Goal: Task Accomplishment & Management: Manage account settings

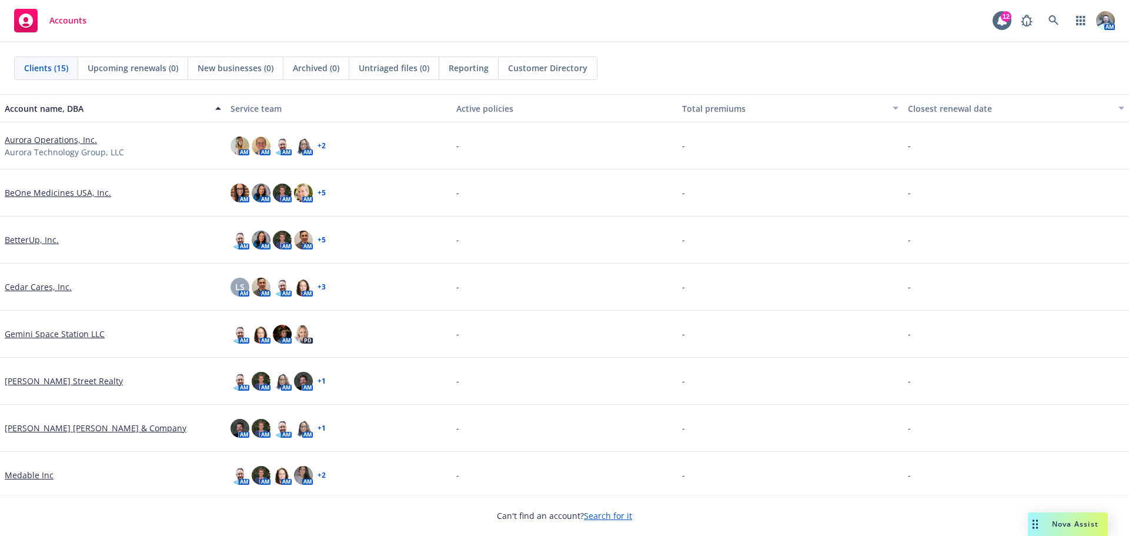
click at [77, 135] on link "Aurora Operations, Inc." at bounding box center [51, 139] width 92 height 12
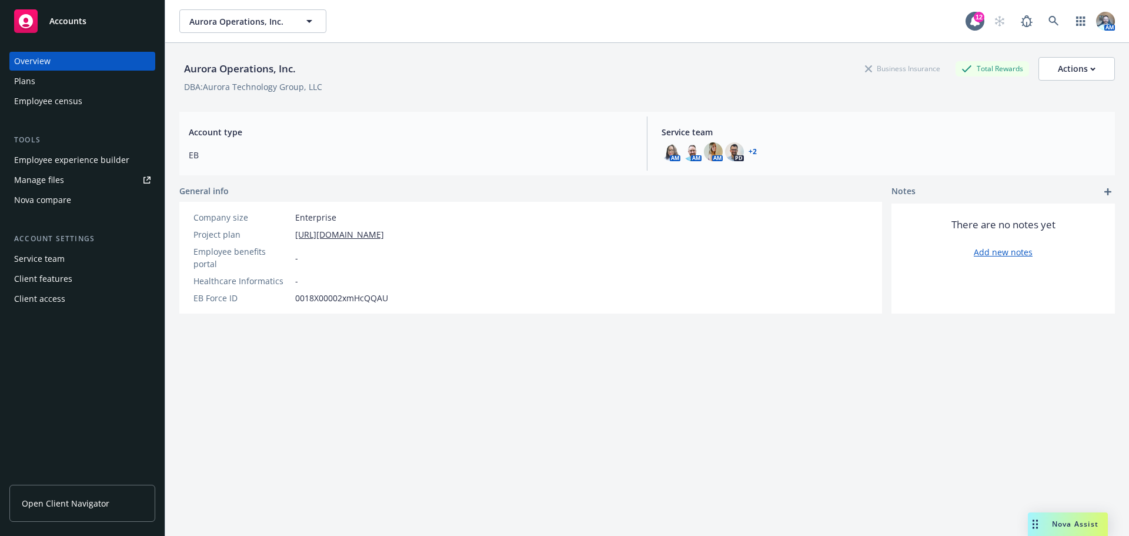
click at [41, 183] on div "Manage files" at bounding box center [39, 180] width 50 height 19
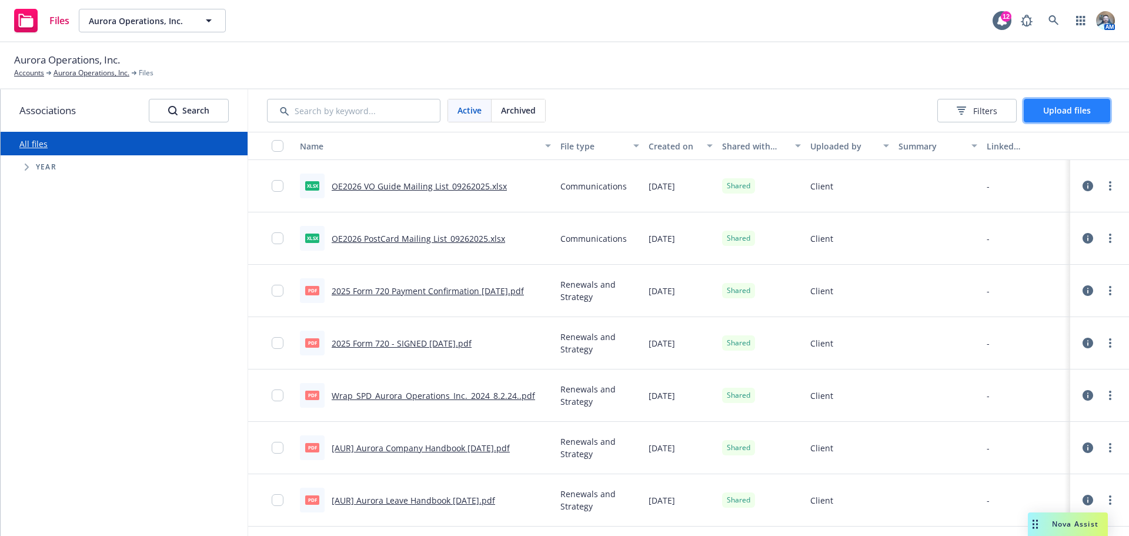
click at [1090, 109] on span "Upload files" at bounding box center [1067, 110] width 48 height 11
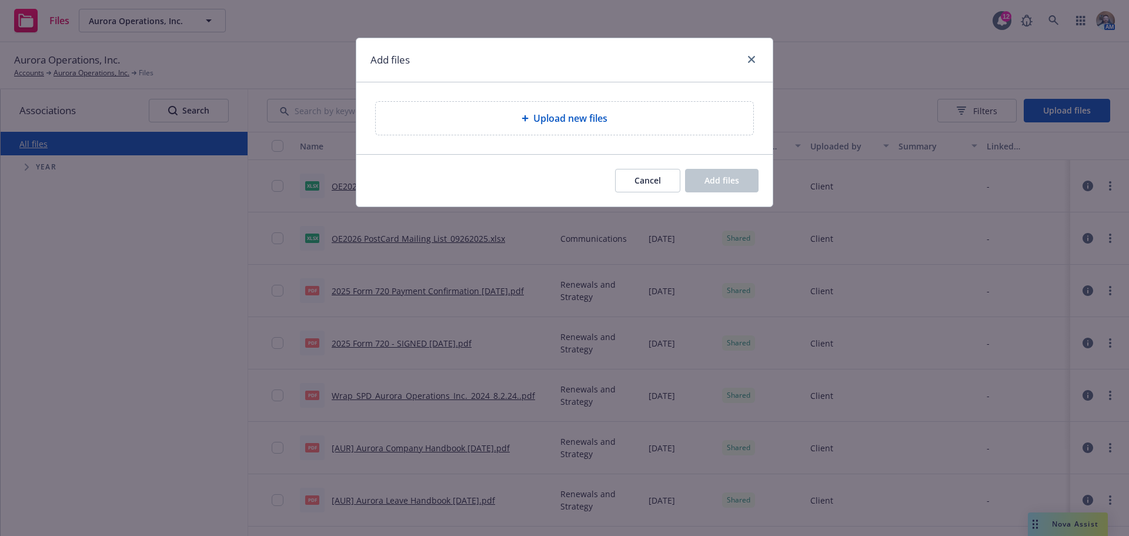
click at [552, 113] on span "Upload new files" at bounding box center [570, 118] width 74 height 14
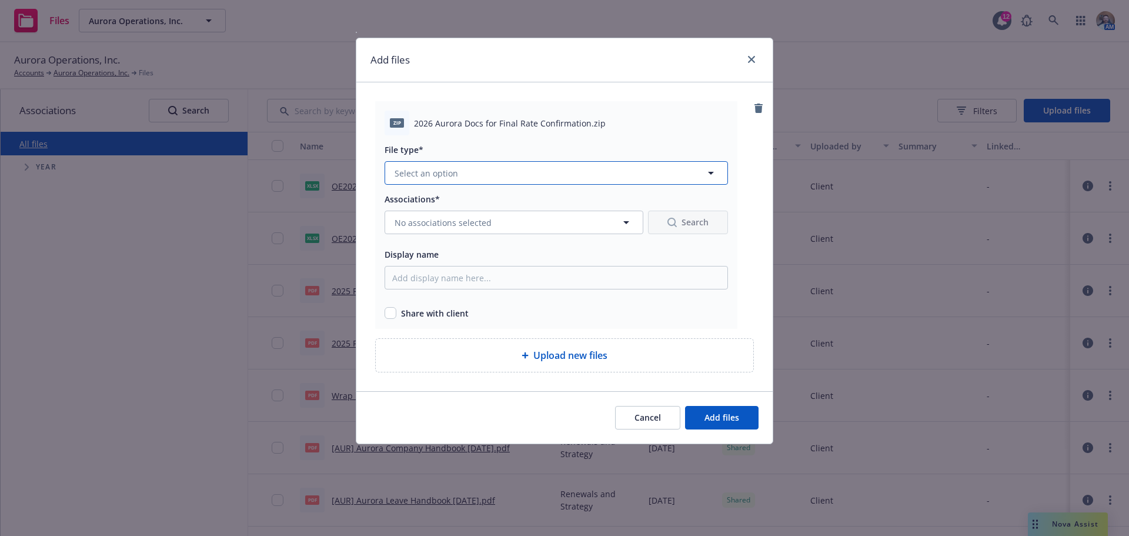
click at [492, 171] on button "Select an option" at bounding box center [556, 173] width 343 height 24
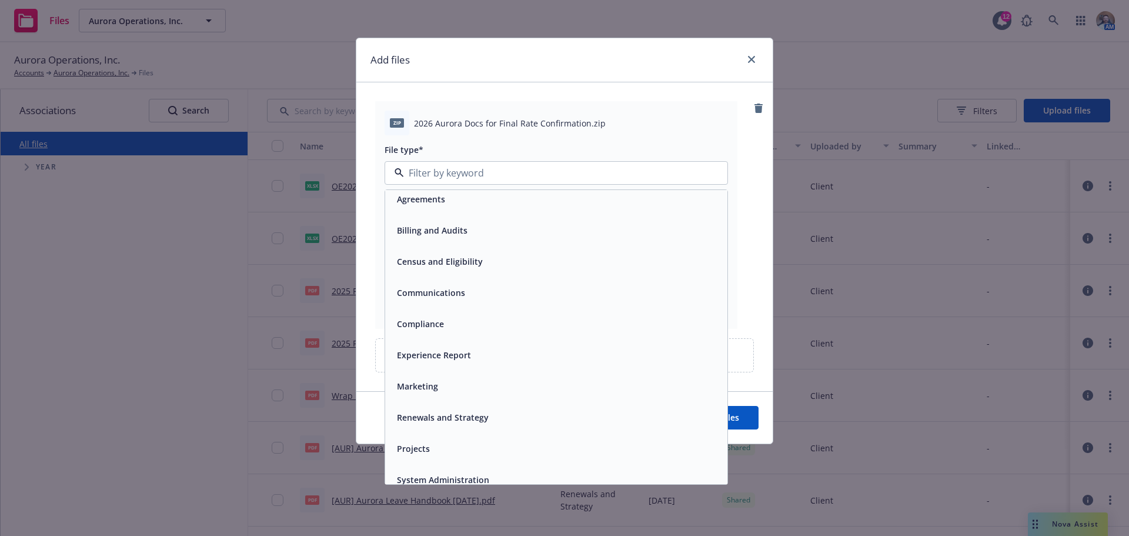
scroll to position [18, 0]
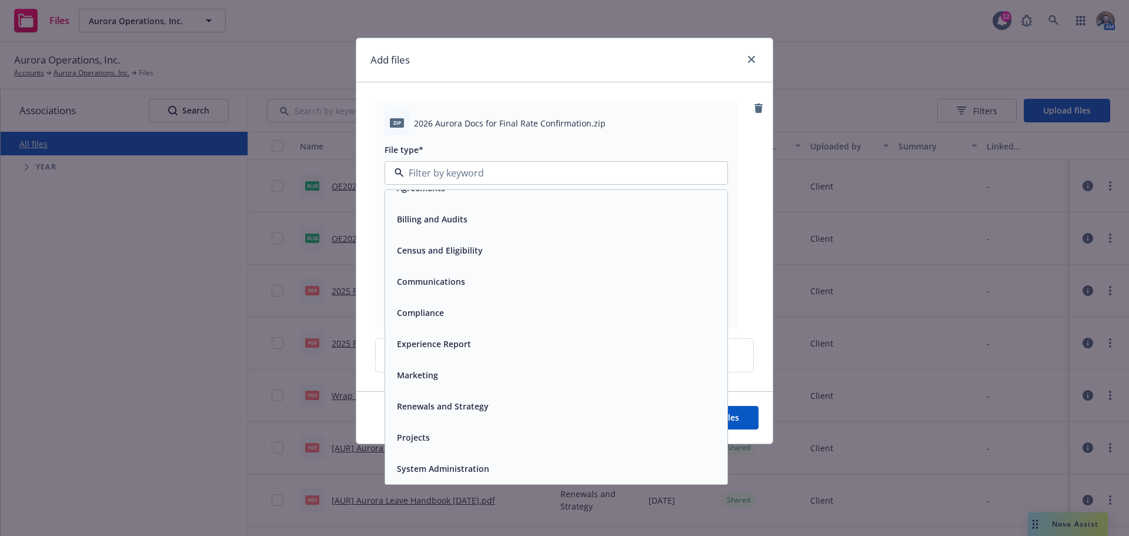
click at [449, 396] on div "Renewals and Strategy" at bounding box center [556, 405] width 342 height 31
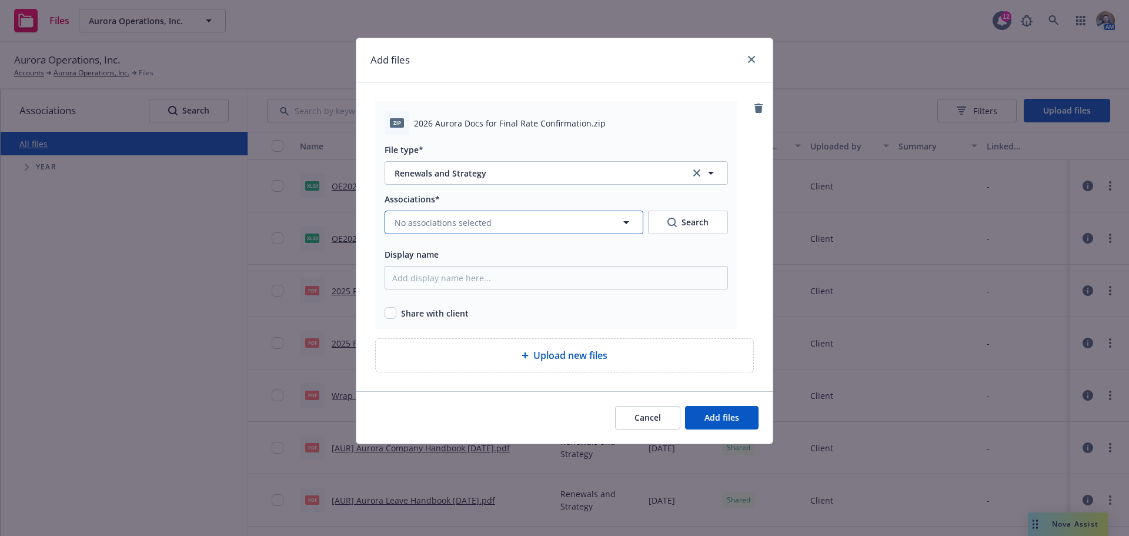
click at [435, 228] on span "No associations selected" at bounding box center [443, 222] width 97 height 12
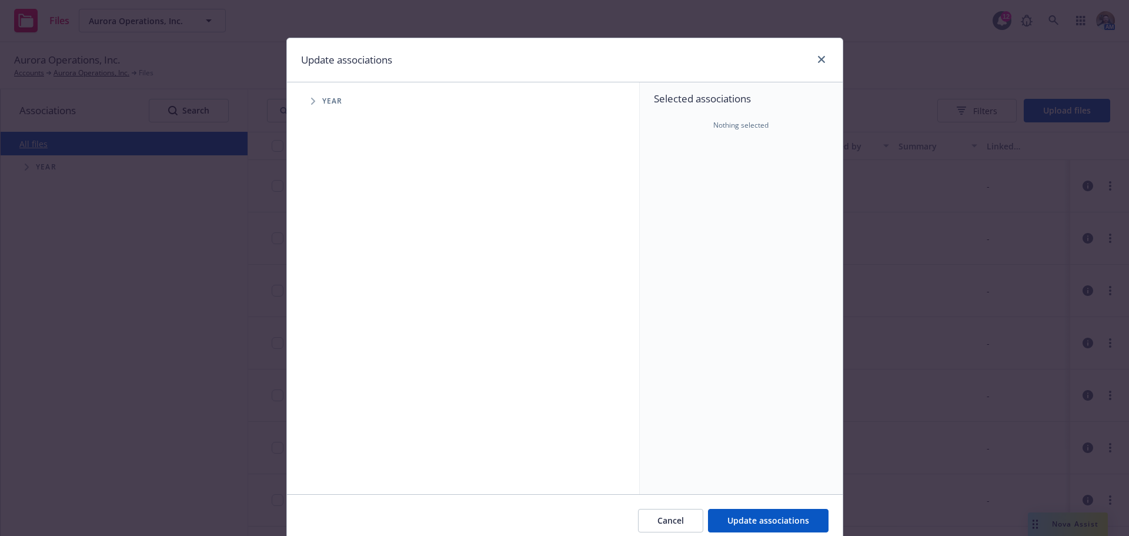
click at [306, 96] on span "Tree Example" at bounding box center [312, 101] width 19 height 19
click at [318, 290] on span "Tree Example" at bounding box center [327, 289] width 19 height 19
click at [338, 291] on input "Tree Example" at bounding box center [343, 289] width 12 height 12
checkbox input "true"
click at [346, 319] on span "Tree Example" at bounding box center [342, 314] width 19 height 19
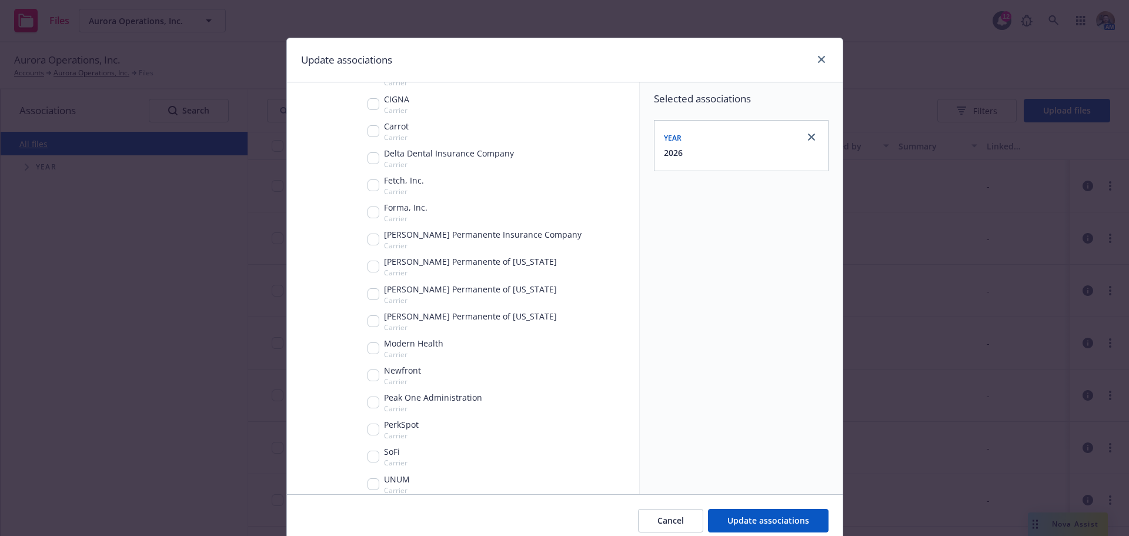
scroll to position [294, 0]
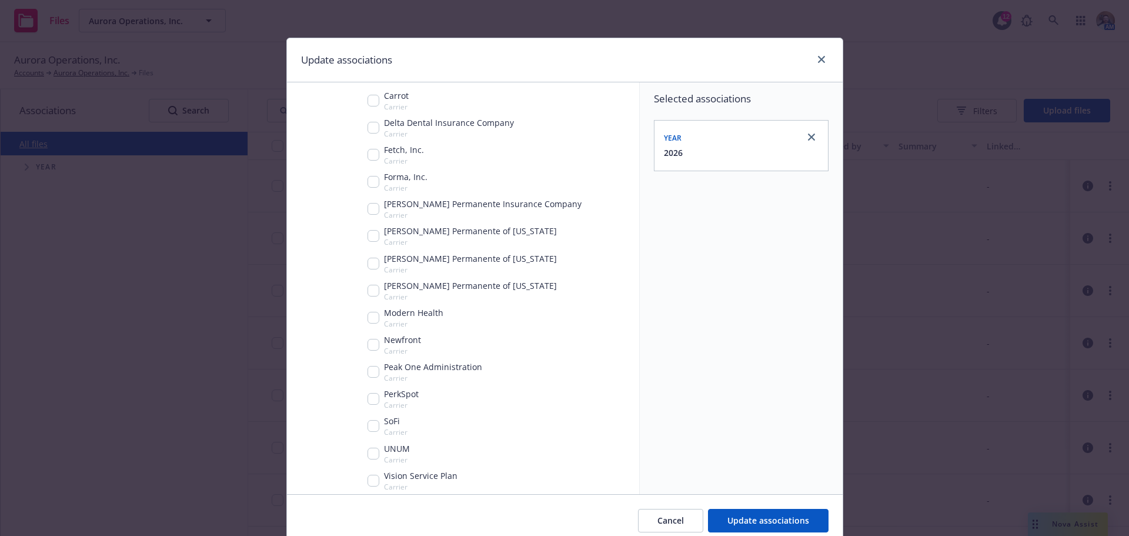
click at [367, 349] on input "Tree Example" at bounding box center [373, 345] width 12 height 12
checkbox input "true"
click at [793, 520] on span "Update associations" at bounding box center [768, 519] width 82 height 11
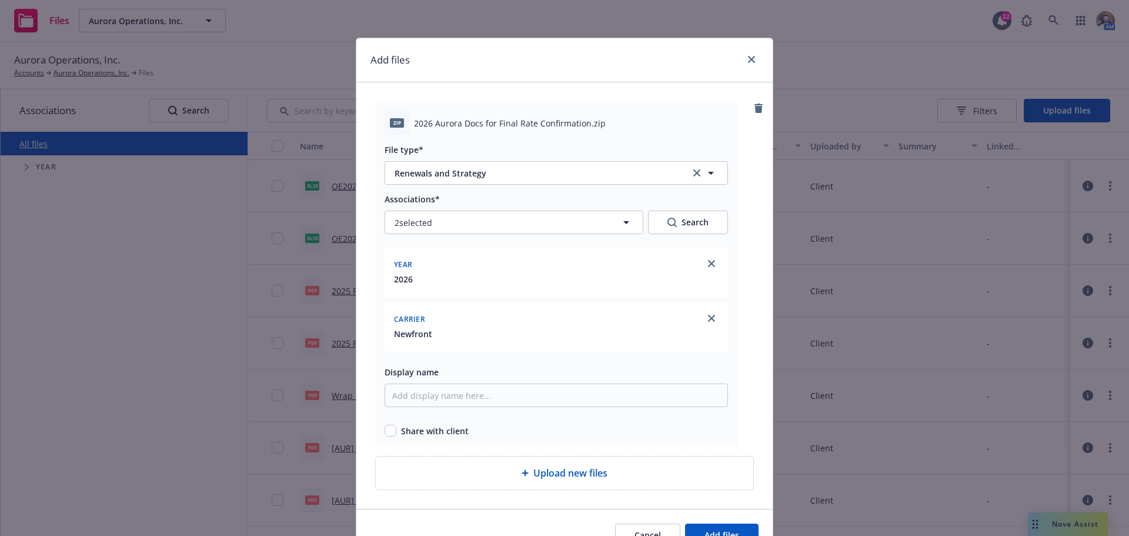
click at [543, 124] on span "2026 Aurora Docs for Final Rate Confirmation.zip" at bounding box center [510, 123] width 192 height 12
copy span "2026 Aurora Docs for Final Rate Confirmation.zip"
click at [480, 403] on input "Display name" at bounding box center [556, 395] width 343 height 24
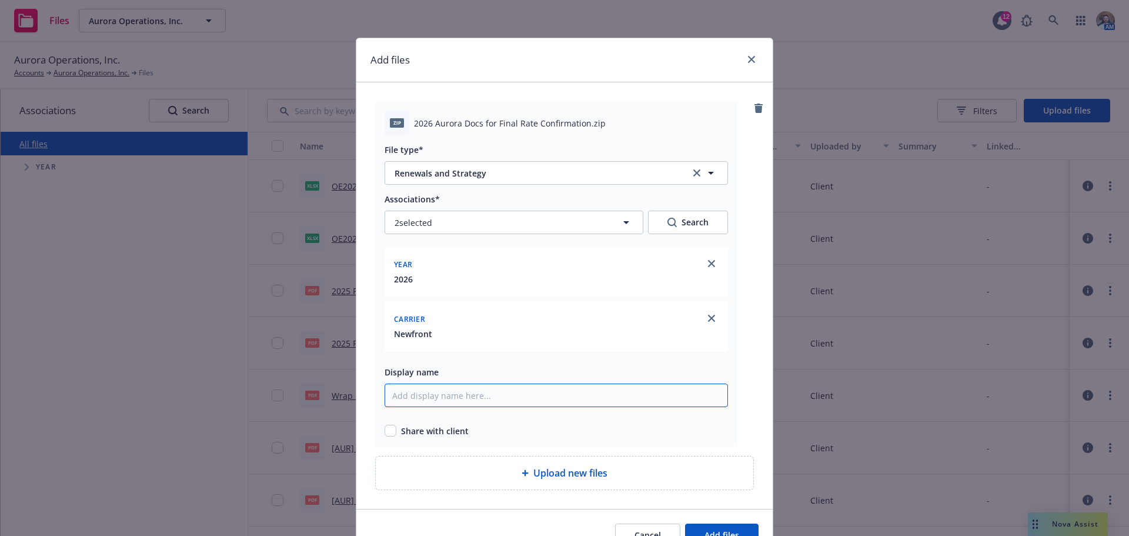
paste input "2026 Aurora Docs for Final Rate Confirmation.zip"
type input "2026 Aurora Docs for Final Rate Confirmation.zip"
click at [385, 431] on input "checkbox" at bounding box center [391, 431] width 12 height 12
checkbox input "true"
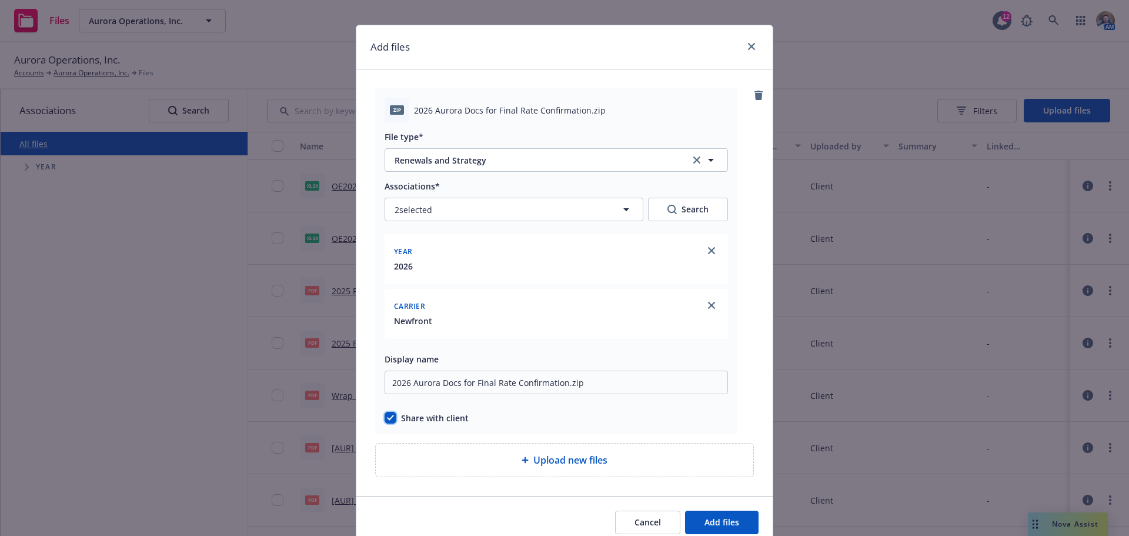
scroll to position [64, 0]
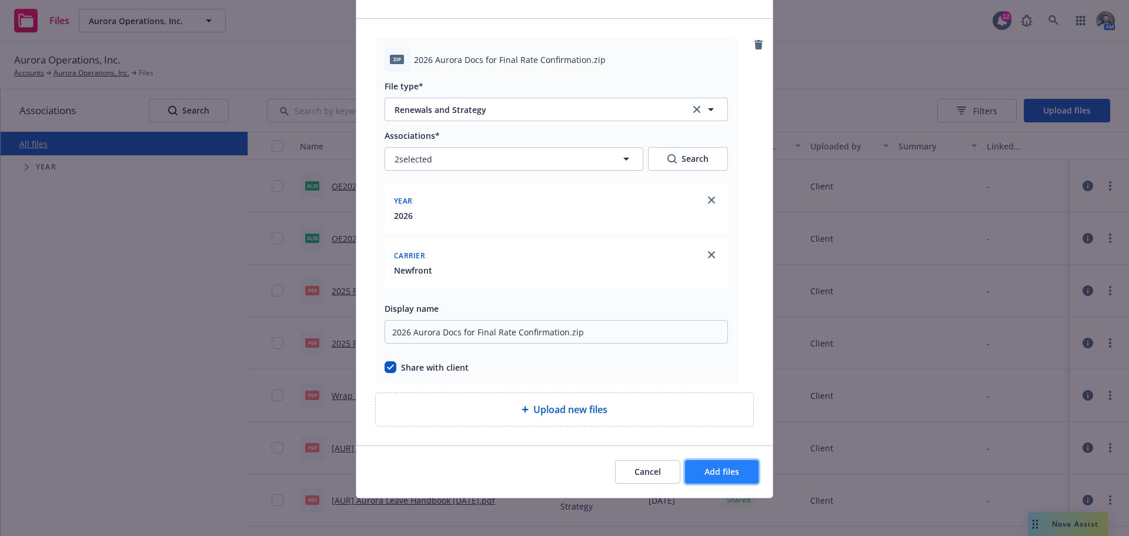
click at [706, 468] on span "Add files" at bounding box center [721, 471] width 35 height 11
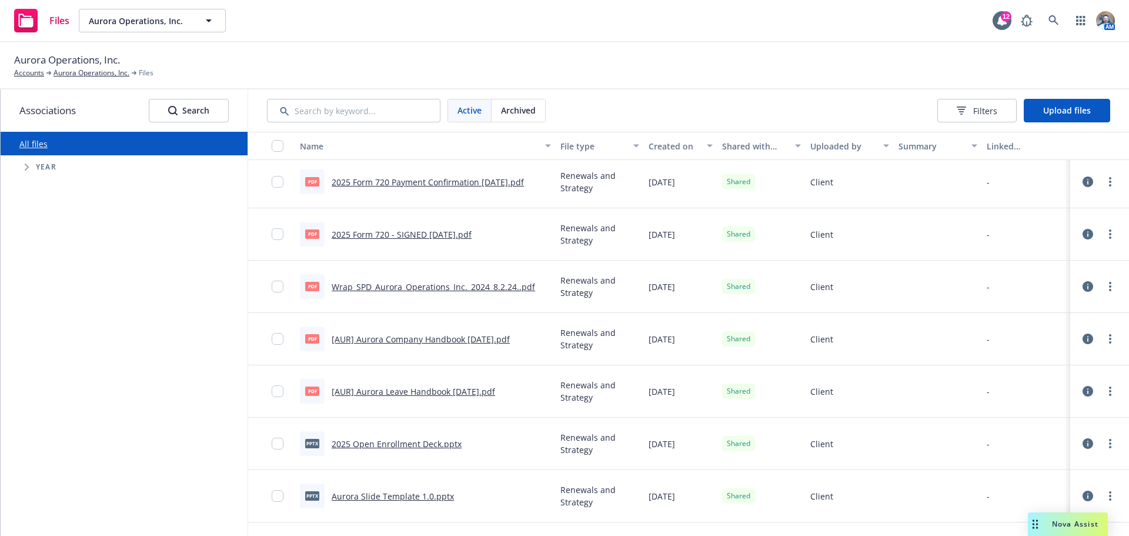
scroll to position [0, 0]
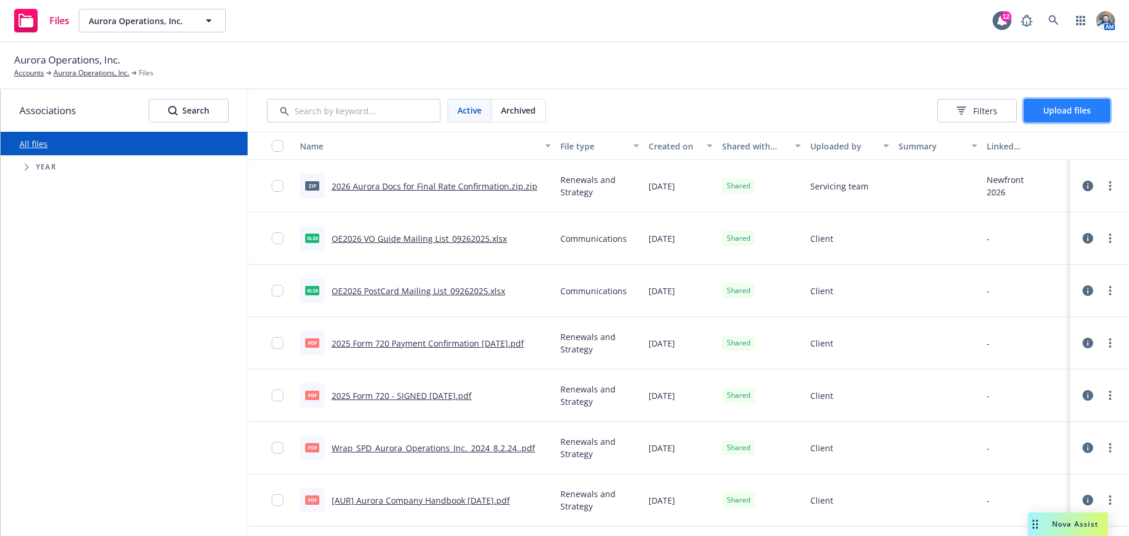
click at [1049, 121] on button "Upload files" at bounding box center [1067, 111] width 86 height 24
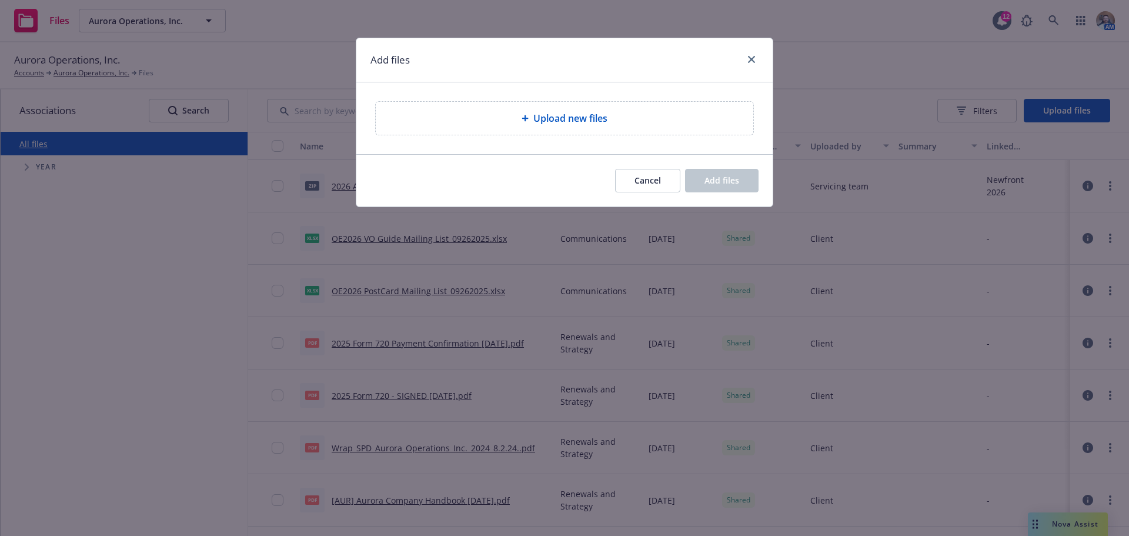
click at [627, 128] on div "Upload new files" at bounding box center [564, 118] width 377 height 33
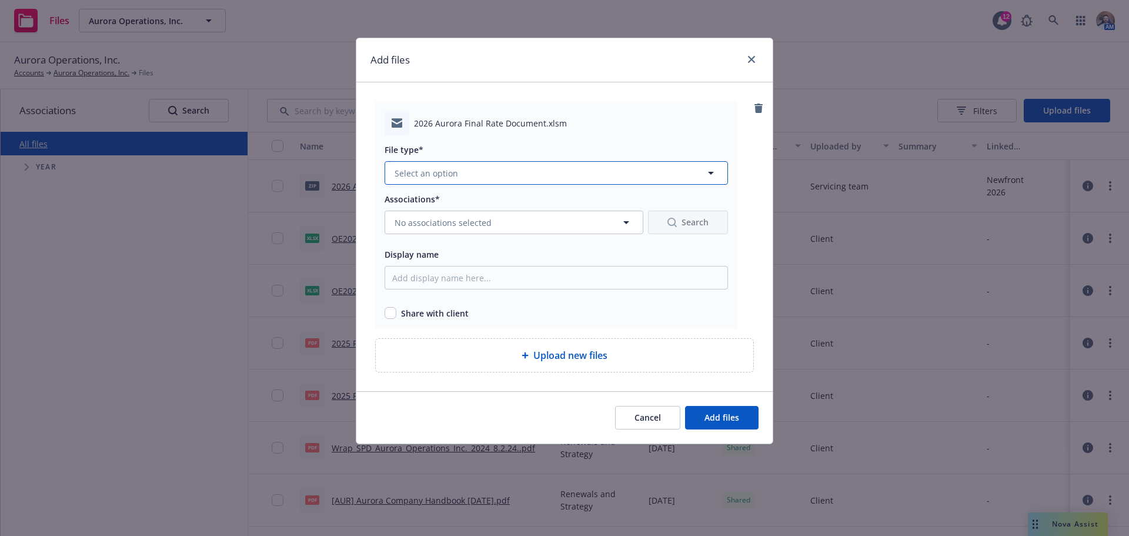
click at [483, 165] on button "Select an option" at bounding box center [556, 173] width 343 height 24
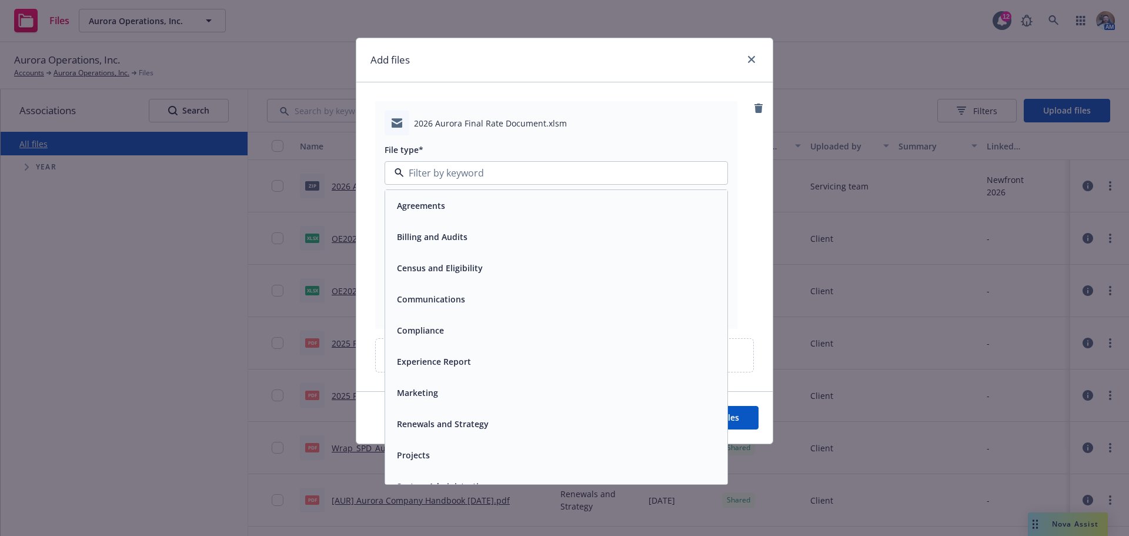
click at [456, 412] on div "Renewals and Strategy" at bounding box center [556, 423] width 342 height 31
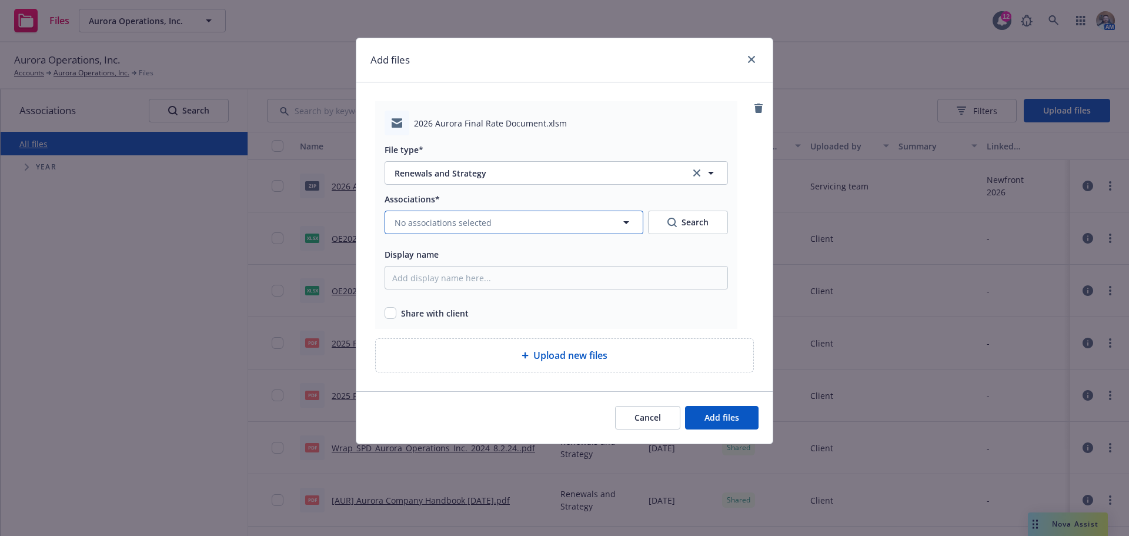
click at [480, 219] on span "No associations selected" at bounding box center [443, 222] width 97 height 12
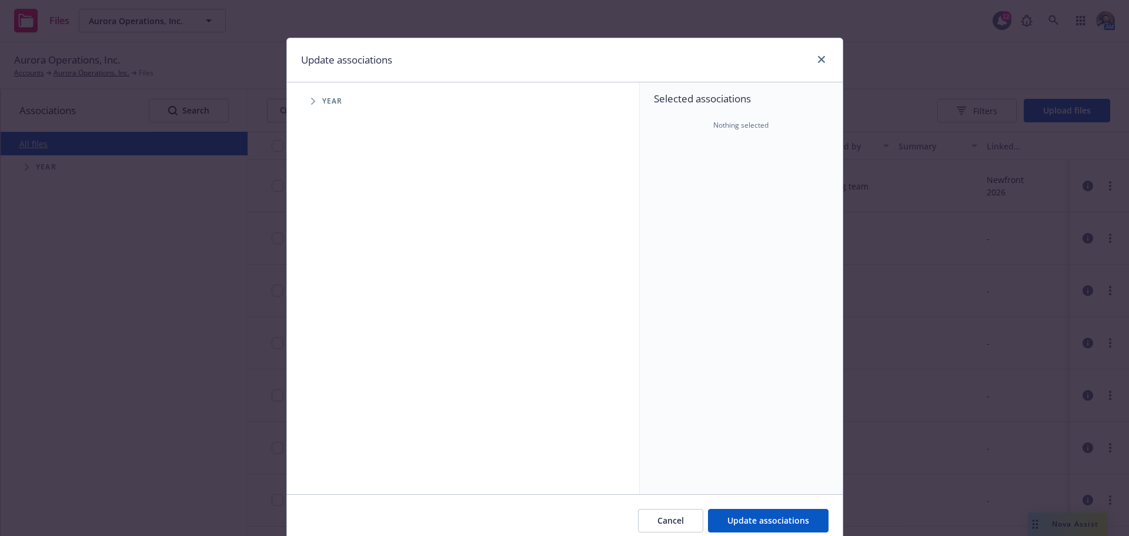
click at [322, 102] on span "Year" at bounding box center [332, 101] width 21 height 7
click at [299, 96] on div "Year" at bounding box center [469, 101] width 340 height 24
click at [311, 100] on icon "Tree Example" at bounding box center [313, 101] width 5 height 7
click at [328, 285] on span "Tree Example" at bounding box center [327, 289] width 19 height 19
click at [338, 288] on input "Tree Example" at bounding box center [343, 289] width 12 height 12
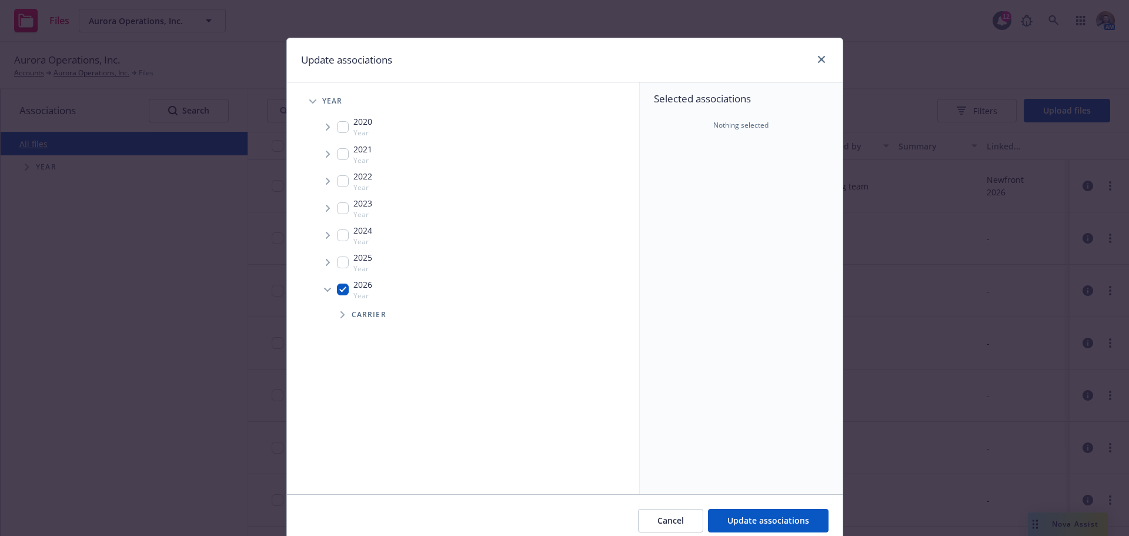
checkbox input "true"
click at [352, 312] on span "Carrier" at bounding box center [369, 314] width 35 height 7
click at [328, 319] on div "Carrier" at bounding box center [483, 315] width 311 height 24
click at [333, 319] on span "Tree Example" at bounding box center [342, 314] width 19 height 19
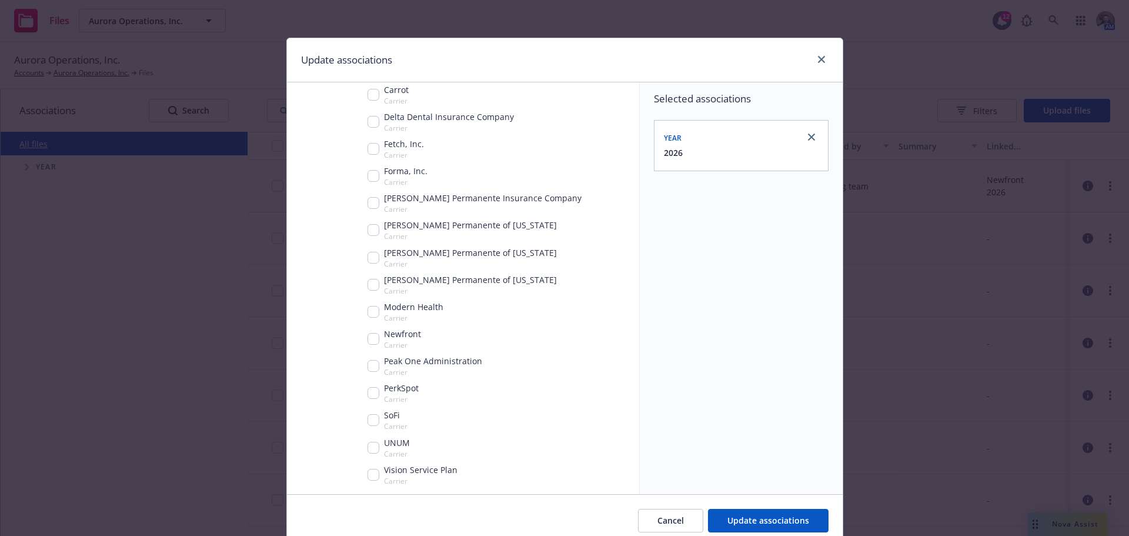
scroll to position [300, 0]
click at [369, 343] on input "Tree Example" at bounding box center [373, 338] width 12 height 12
checkbox input "true"
click at [757, 512] on button "Update associations" at bounding box center [768, 521] width 121 height 24
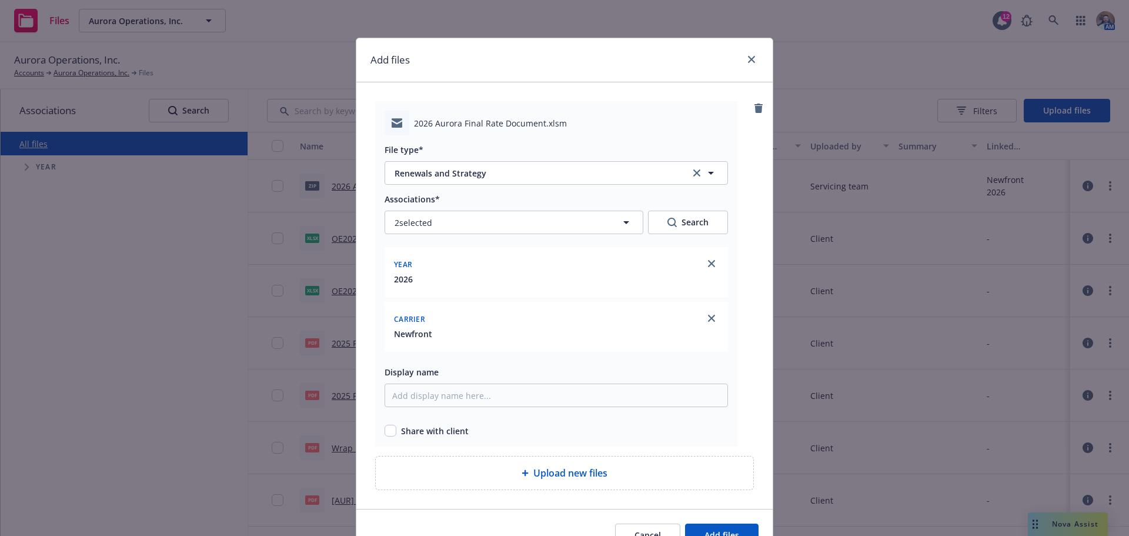
click at [379, 433] on div "2026 Aurora Final Rate Document.xlsm File type* Renewals and Strategy Renewals …" at bounding box center [556, 273] width 362 height 345
click at [392, 430] on input "checkbox" at bounding box center [391, 431] width 12 height 12
checkbox input "true"
click at [479, 118] on span "2026 Aurora Final Rate Document.xlsm" at bounding box center [490, 123] width 153 height 12
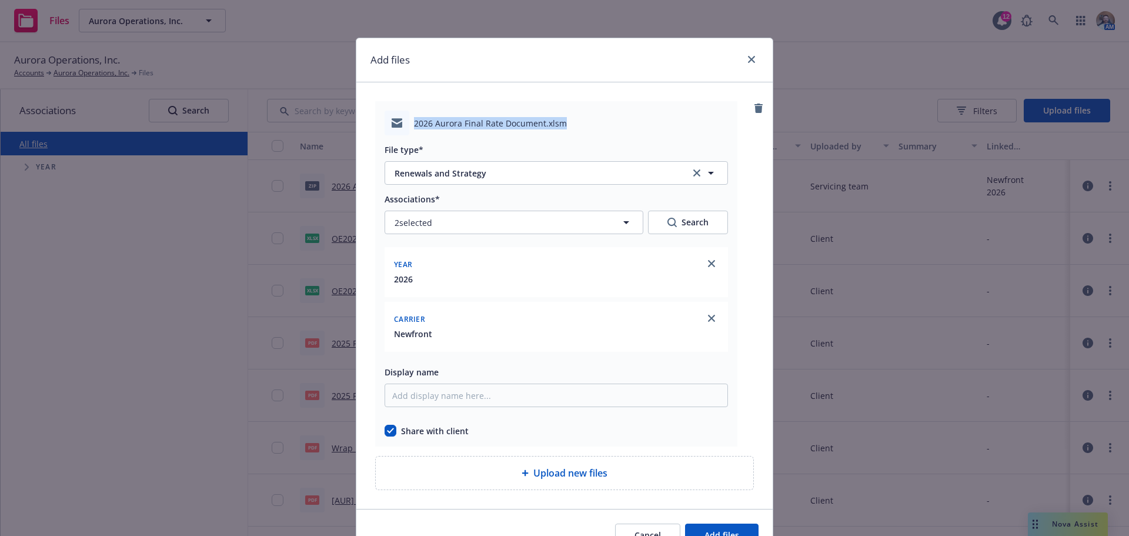
click at [479, 118] on span "2026 Aurora Final Rate Document.xlsm" at bounding box center [490, 123] width 153 height 12
copy span "2026 Aurora Final Rate Document.xlsm"
click at [477, 389] on input "Display name" at bounding box center [556, 395] width 343 height 24
paste input "2026 Aurora Final Rate Document.xlsm"
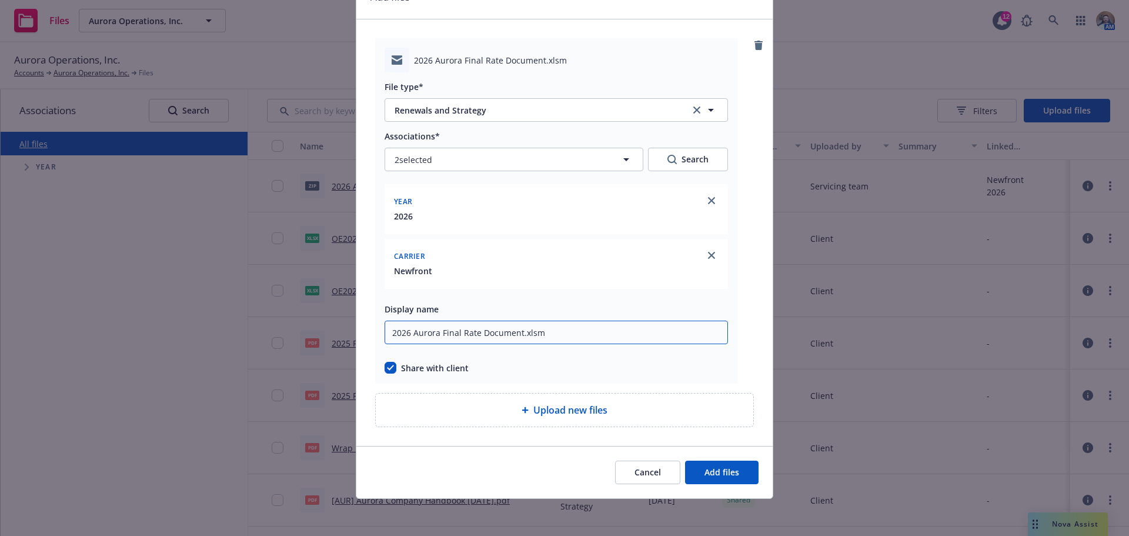
scroll to position [64, 0]
type input "2026 Aurora Final Rate Document.xlsm"
click at [717, 473] on span "Add files" at bounding box center [721, 471] width 35 height 11
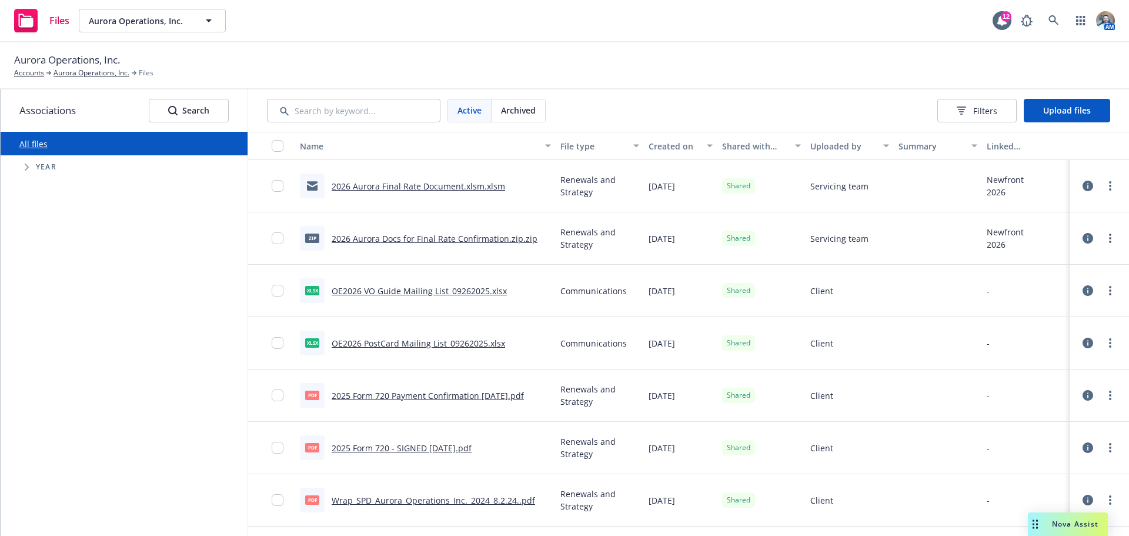
click at [1109, 187] on div at bounding box center [1099, 186] width 49 height 38
click at [1105, 186] on link "more" at bounding box center [1110, 186] width 14 height 14
click at [1023, 282] on link "Edit" at bounding box center [1049, 281] width 117 height 24
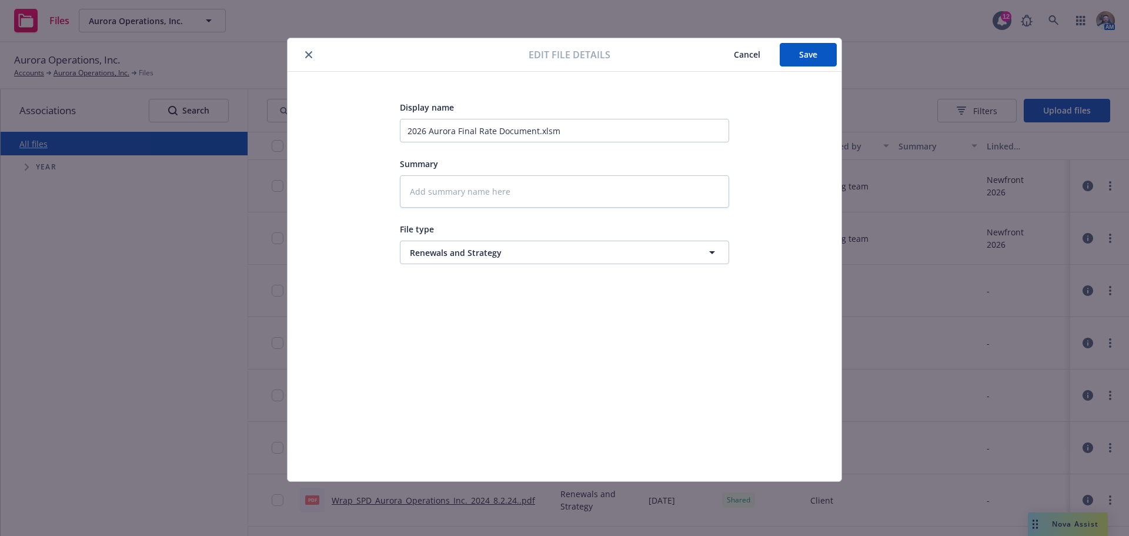
click at [758, 59] on span "Cancel" at bounding box center [747, 54] width 26 height 11
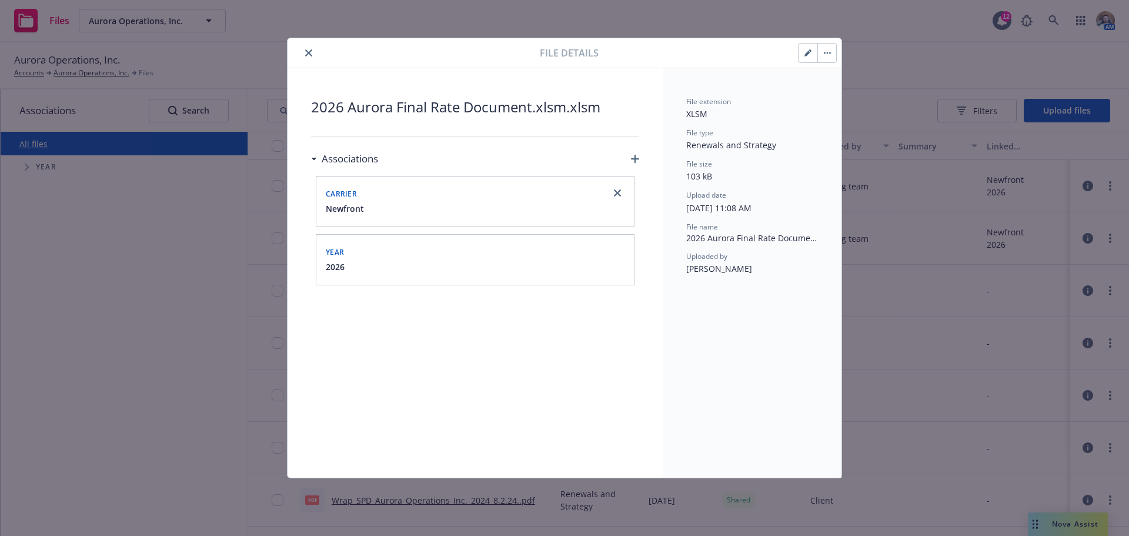
click at [306, 58] on button "close" at bounding box center [309, 53] width 14 height 14
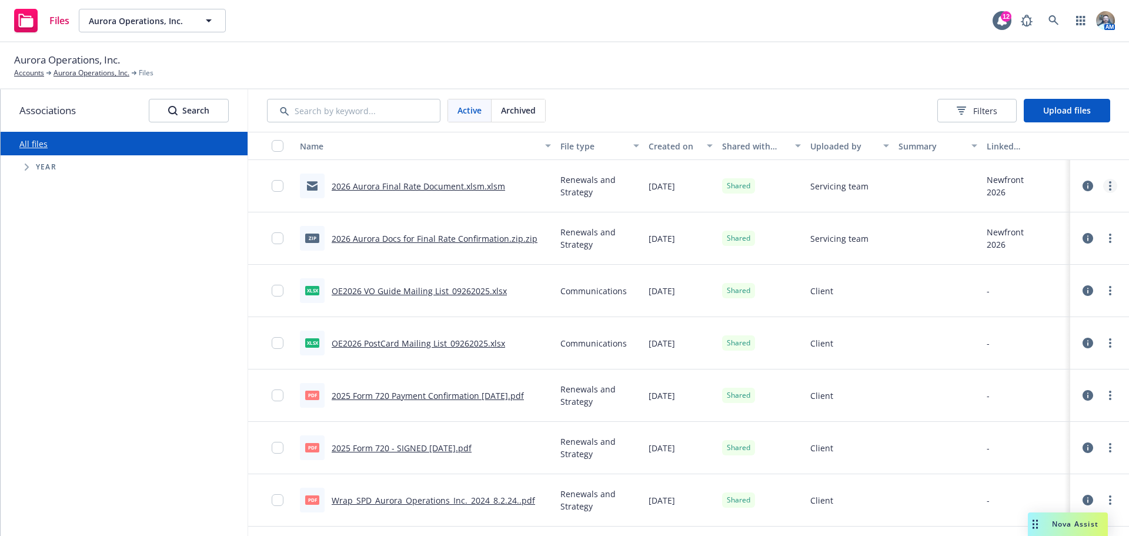
click at [1103, 191] on link "more" at bounding box center [1110, 186] width 14 height 14
click at [1059, 236] on link "Archive" at bounding box center [1049, 234] width 117 height 24
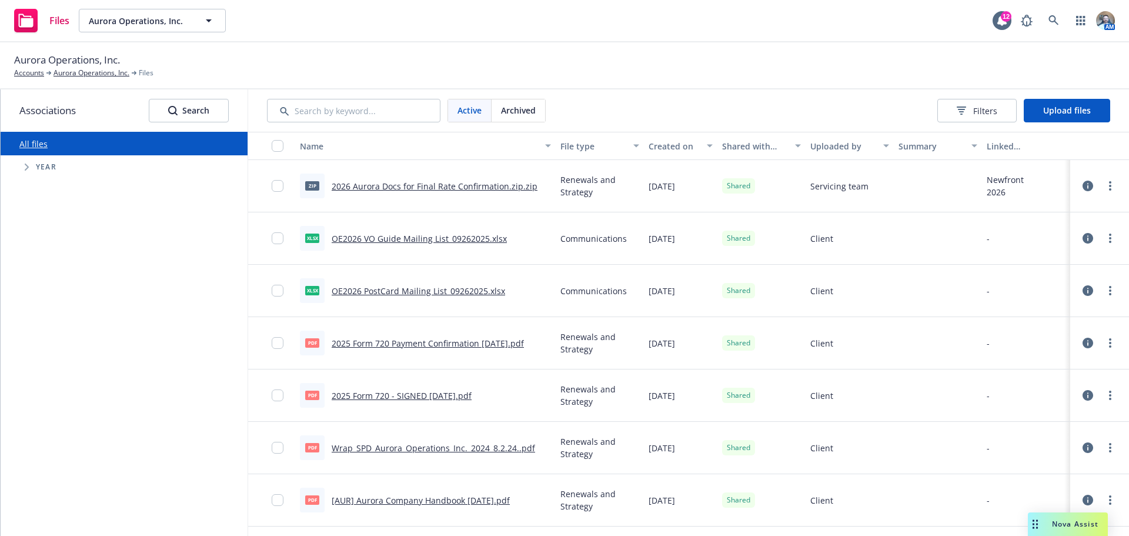
click at [156, 286] on div "All files Accessibility guide for tree Tree Example. Navigate the tree with the…" at bounding box center [124, 334] width 247 height 404
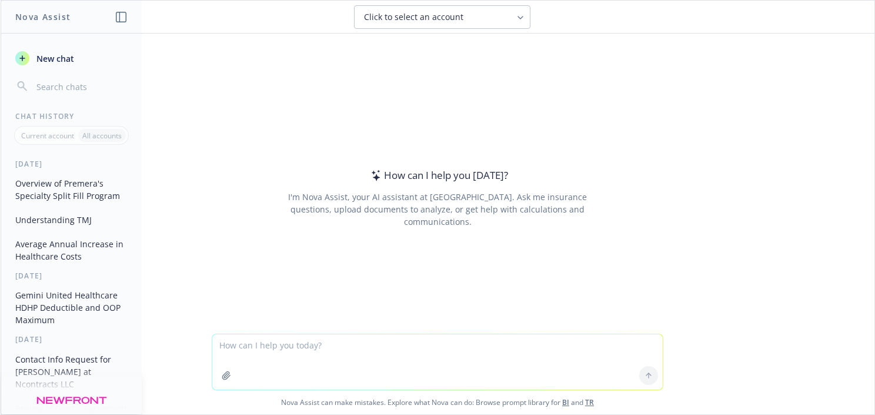
click at [413, 343] on textarea at bounding box center [437, 361] width 450 height 55
type textarea "Who is BetterHelp in network with?"
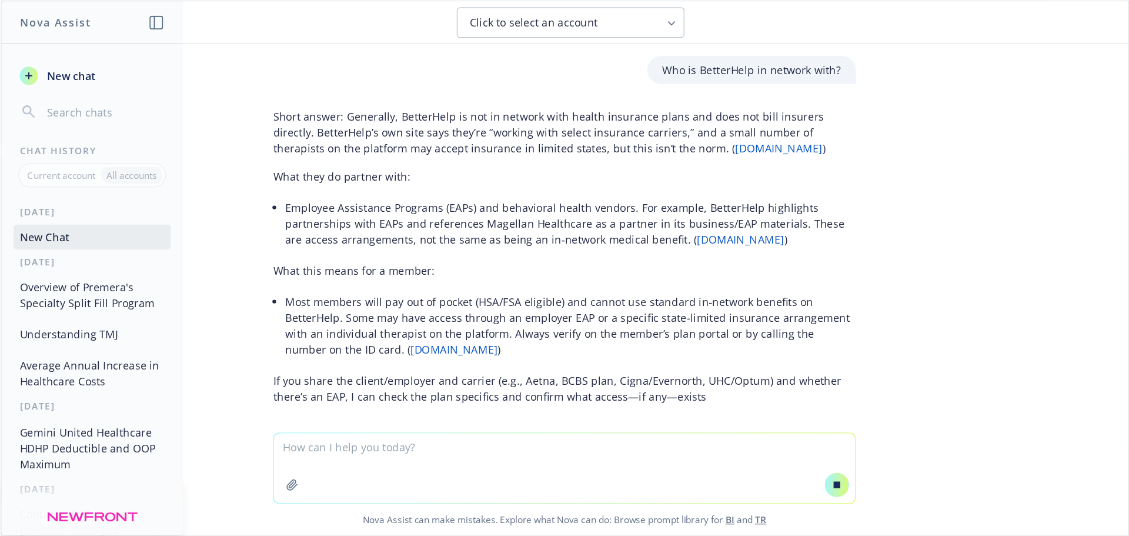
scroll to position [45, 0]
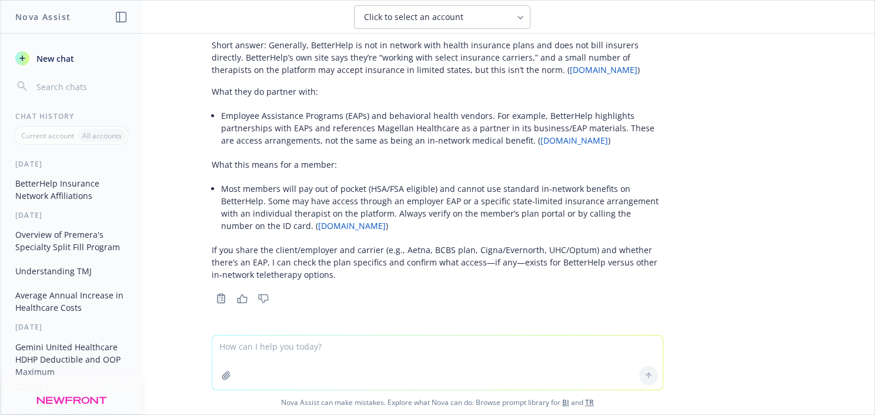
click at [570, 71] on link "betterhelp.com" at bounding box center [604, 69] width 68 height 11
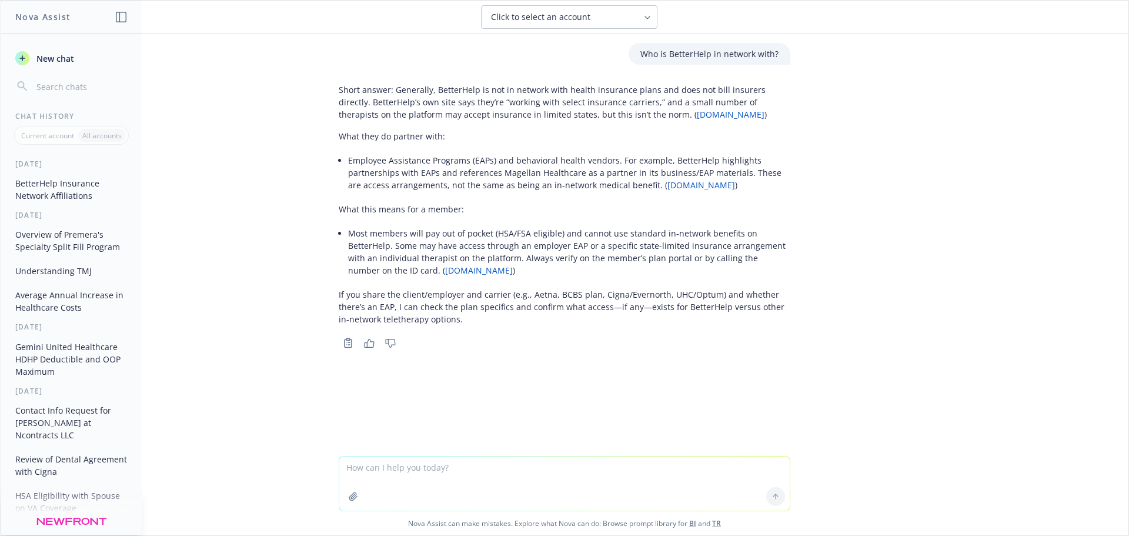
scroll to position [0, 0]
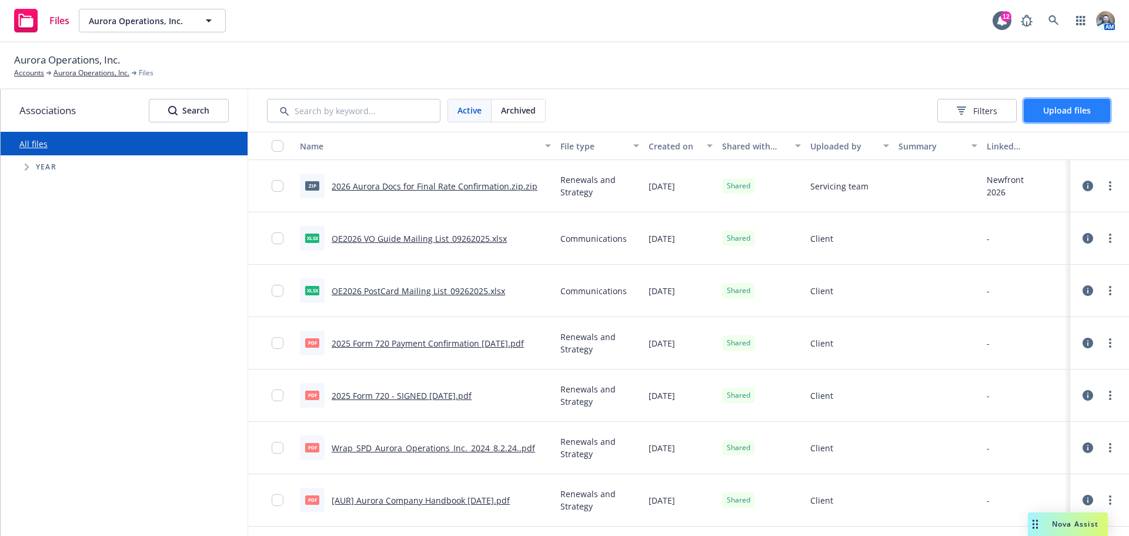
click at [1066, 117] on button "Upload files" at bounding box center [1067, 111] width 86 height 24
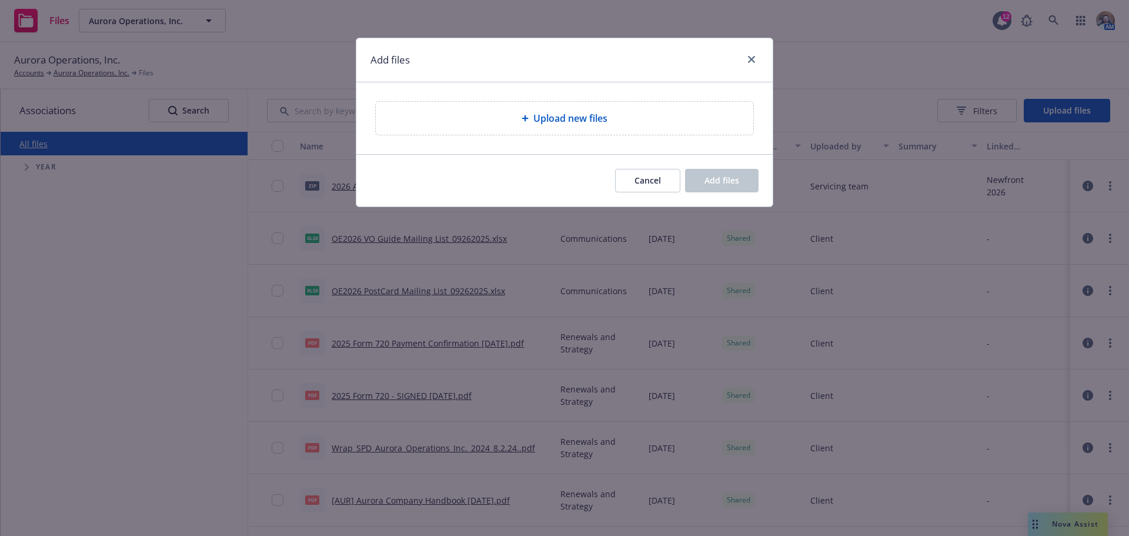
click at [563, 125] on span "Upload new files" at bounding box center [570, 118] width 74 height 14
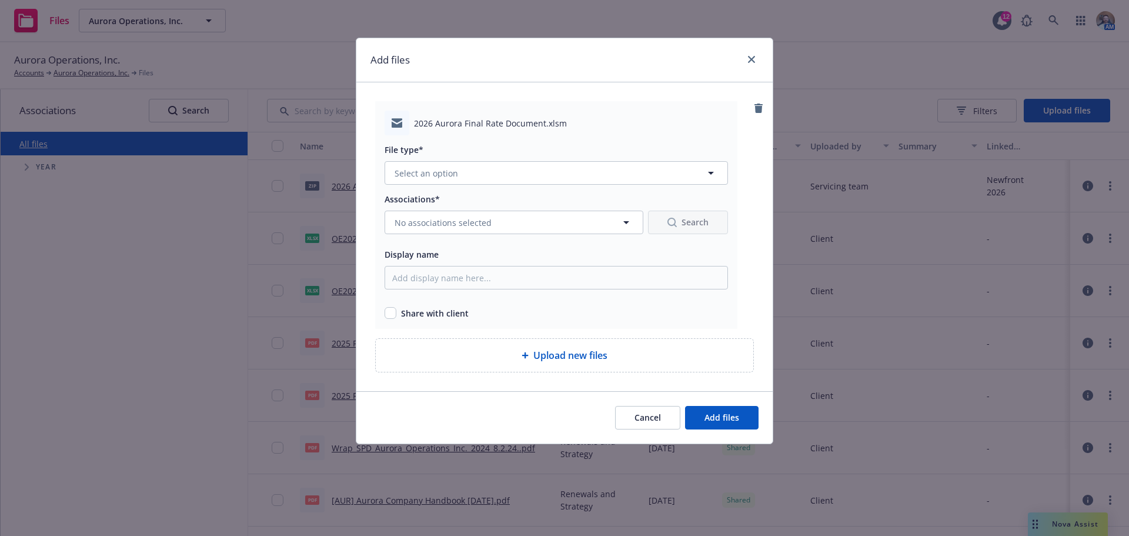
click at [452, 158] on div "File type* Select an option" at bounding box center [556, 163] width 343 height 42
click at [449, 168] on span "Select an option" at bounding box center [427, 173] width 64 height 12
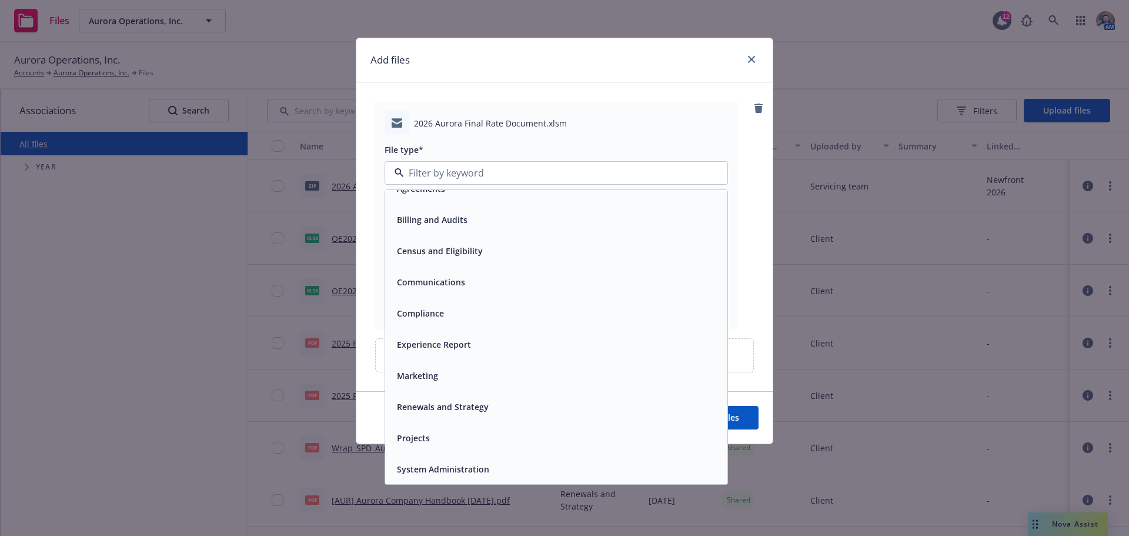
scroll to position [18, 0]
click at [454, 405] on span "Renewals and Strategy" at bounding box center [443, 406] width 92 height 12
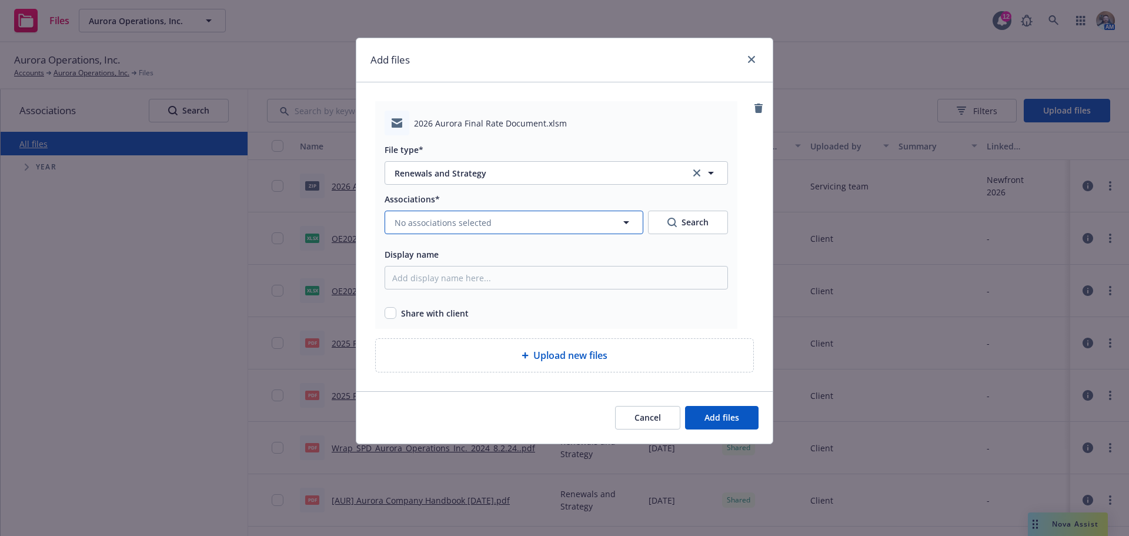
click at [460, 225] on span "No associations selected" at bounding box center [443, 222] width 97 height 12
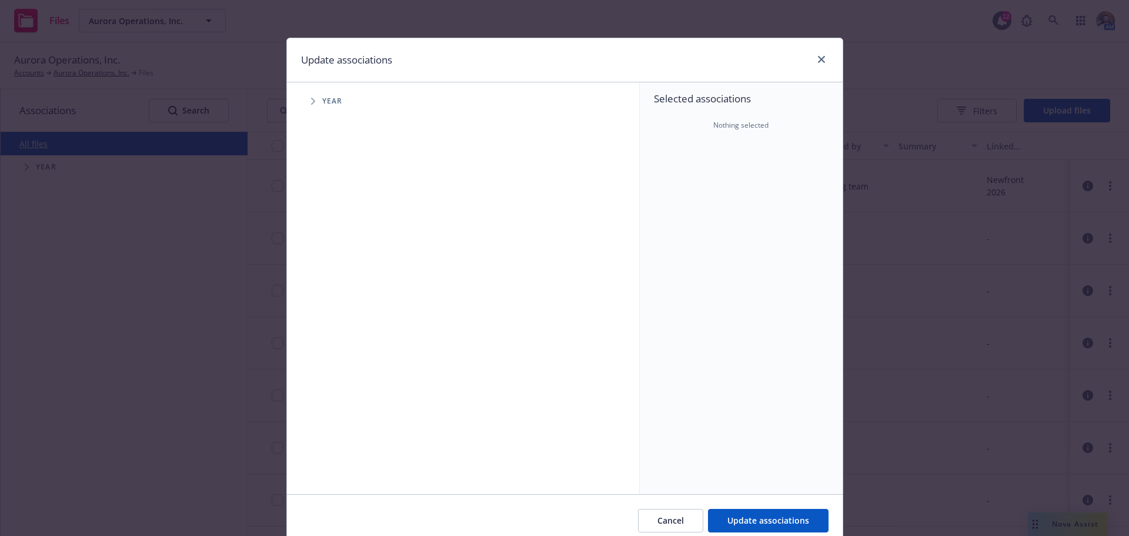
click at [305, 98] on span "Tree Example" at bounding box center [312, 101] width 19 height 19
click at [326, 290] on span "Tree Example" at bounding box center [327, 289] width 19 height 19
click at [337, 295] on input "Tree Example" at bounding box center [343, 289] width 12 height 12
checkbox input "true"
click at [340, 312] on icon "Tree Example" at bounding box center [342, 314] width 5 height 7
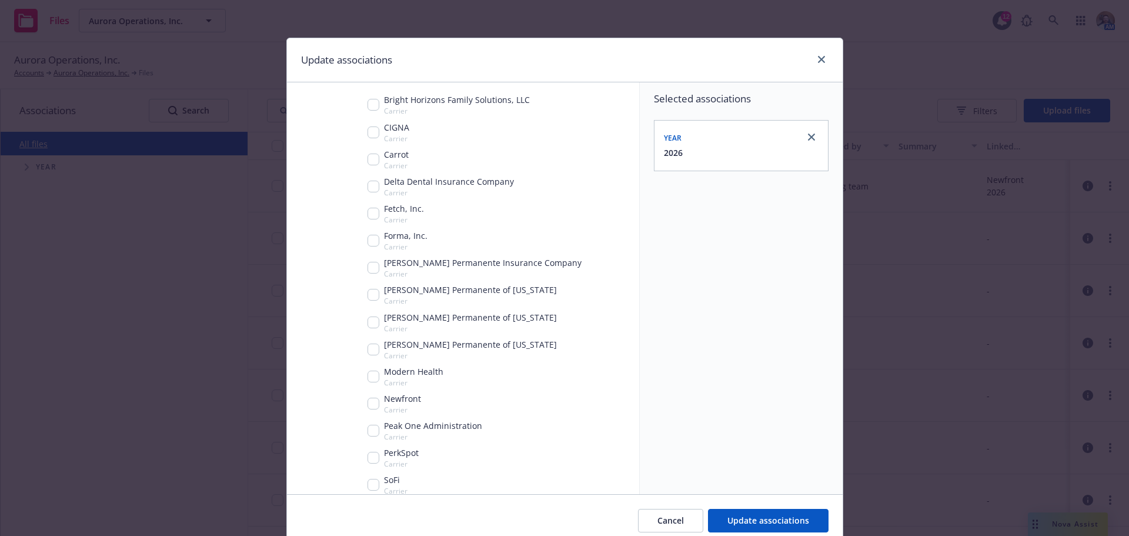
scroll to position [300, 0]
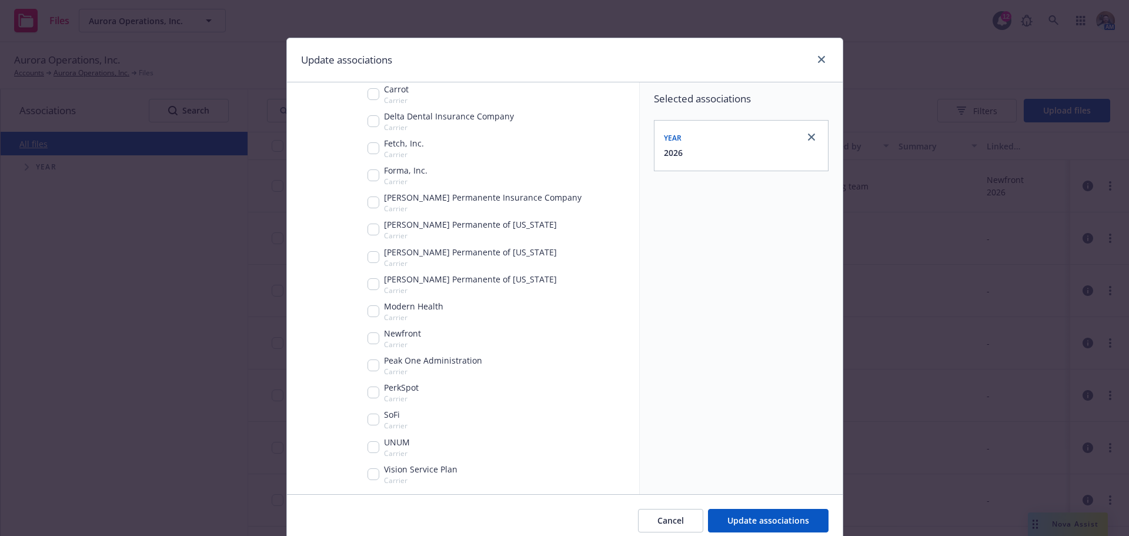
click at [369, 346] on div "Newfront Carrier" at bounding box center [394, 338] width 54 height 22
checkbox input "true"
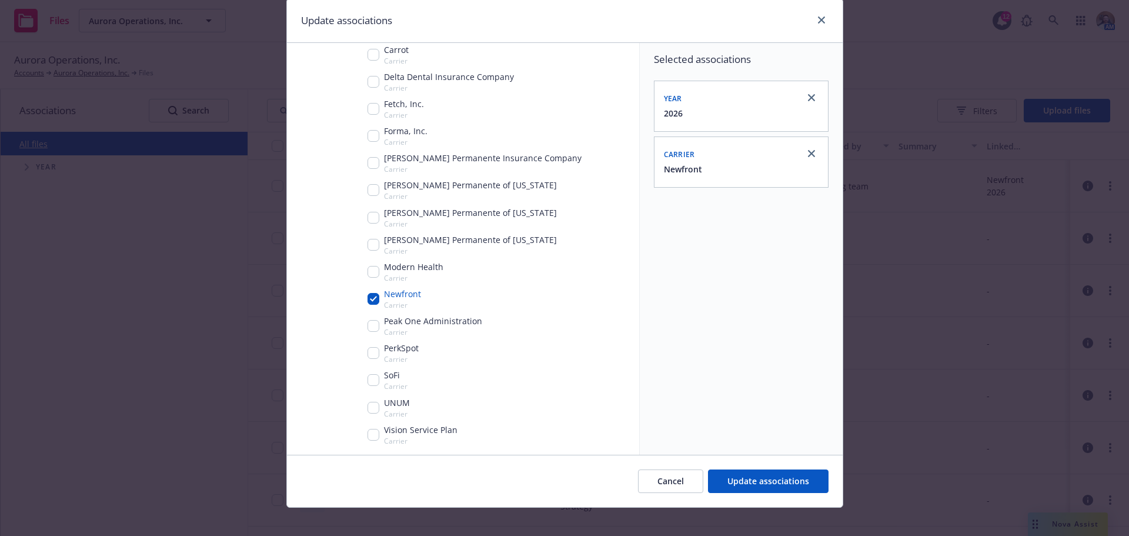
scroll to position [49, 0]
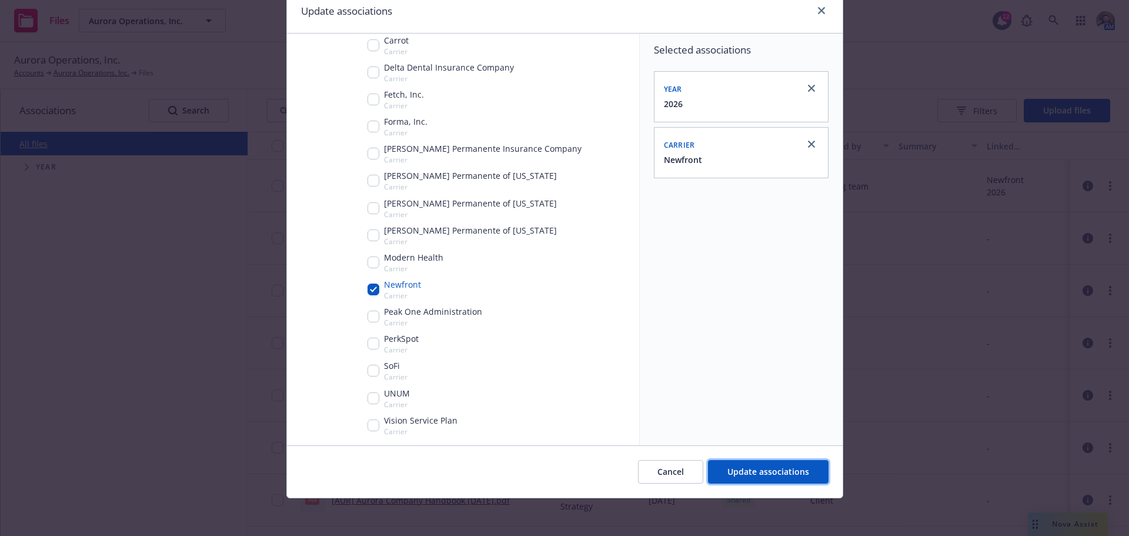
click at [743, 462] on button "Update associations" at bounding box center [768, 472] width 121 height 24
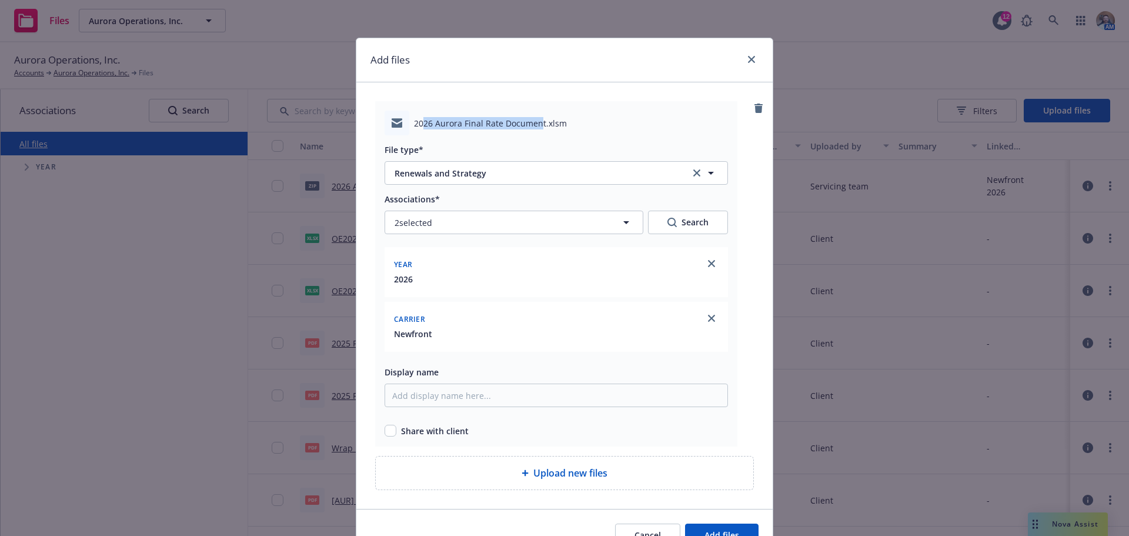
drag, startPoint x: 537, startPoint y: 123, endPoint x: 417, endPoint y: 122, distance: 120.0
click at [417, 122] on span "2026 Aurora Final Rate Document.xlsm" at bounding box center [490, 123] width 153 height 12
drag, startPoint x: 410, startPoint y: 122, endPoint x: 537, endPoint y: 127, distance: 127.1
click at [537, 127] on span "2026 Aurora Final Rate Document.xlsm" at bounding box center [490, 123] width 153 height 12
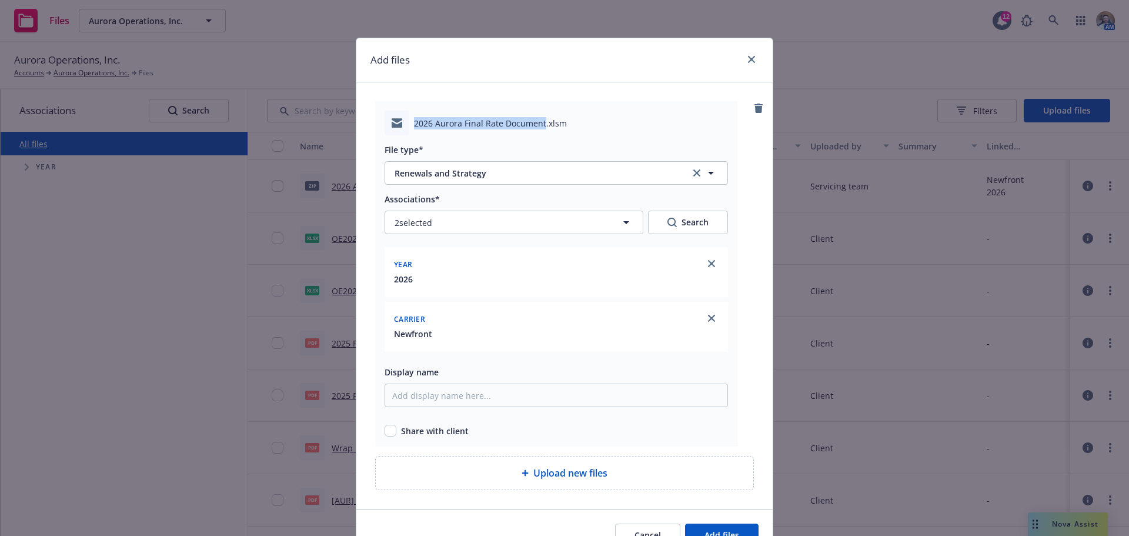
copy span "2026 Aurora Final Rate Document"
click at [447, 400] on input "Display name" at bounding box center [556, 395] width 343 height 24
paste input "2026 Aurora Final Rate Document"
type input "2026 Aurora Final Rate Document"
click at [387, 426] on input "checkbox" at bounding box center [391, 431] width 12 height 12
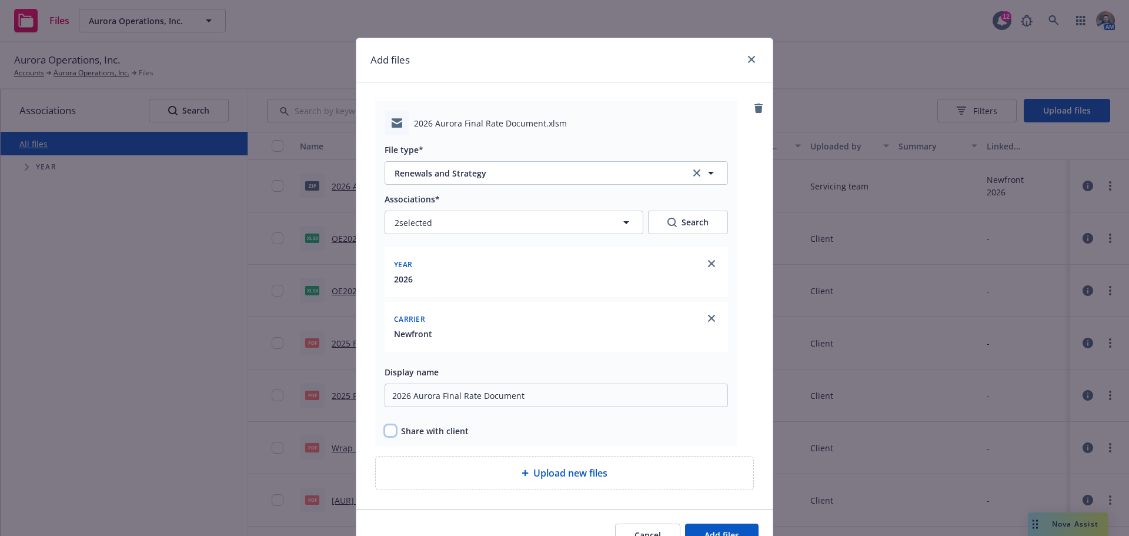
checkbox input "true"
click at [493, 396] on input "2026 Aurora Final Rate Document" at bounding box center [556, 395] width 343 height 24
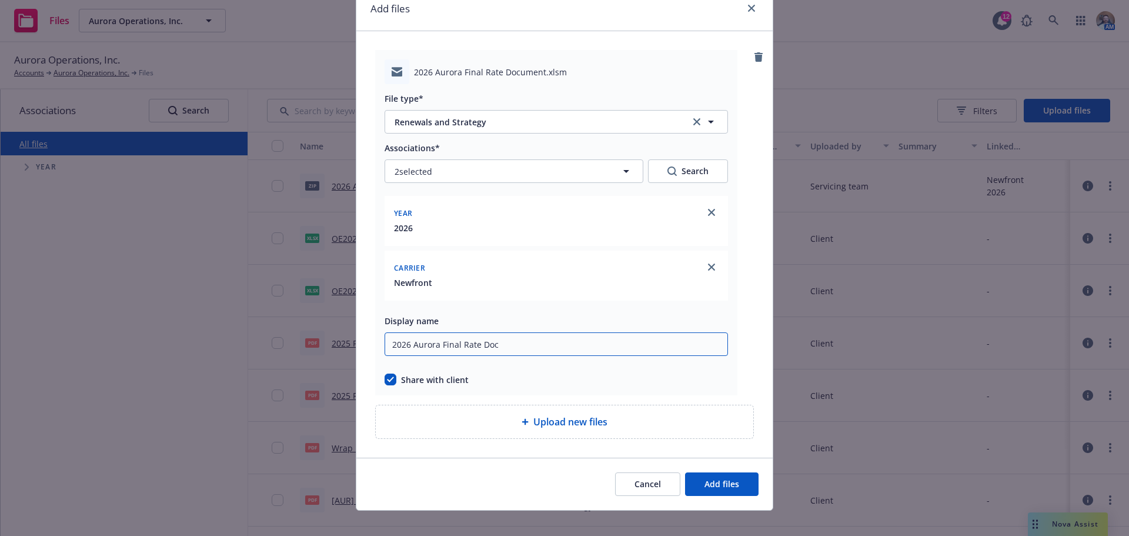
scroll to position [64, 0]
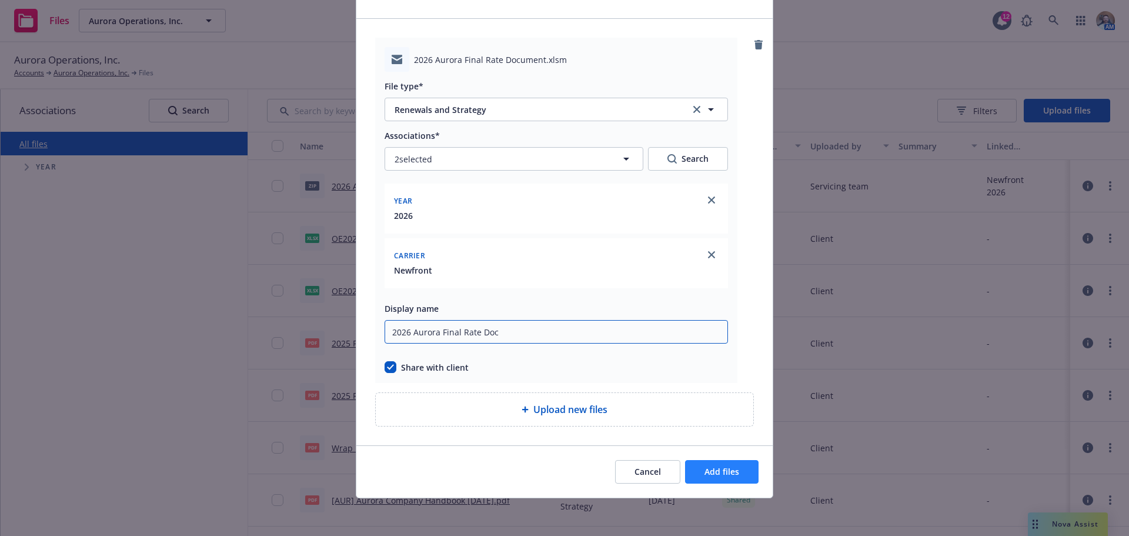
type input "2026 Aurora Final Rate Doc"
click at [720, 462] on button "Add files" at bounding box center [721, 472] width 73 height 24
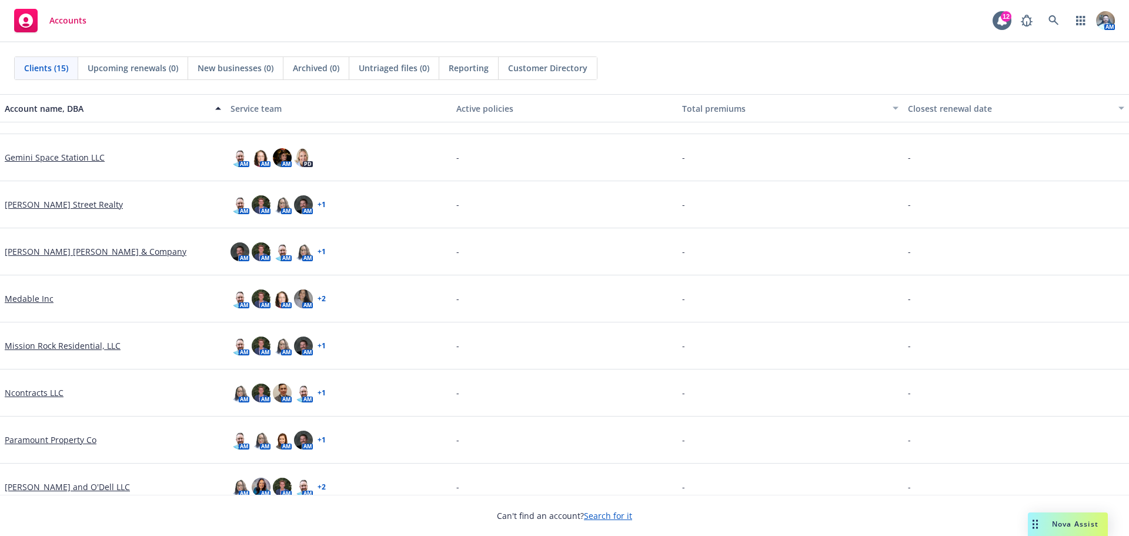
scroll to position [235, 0]
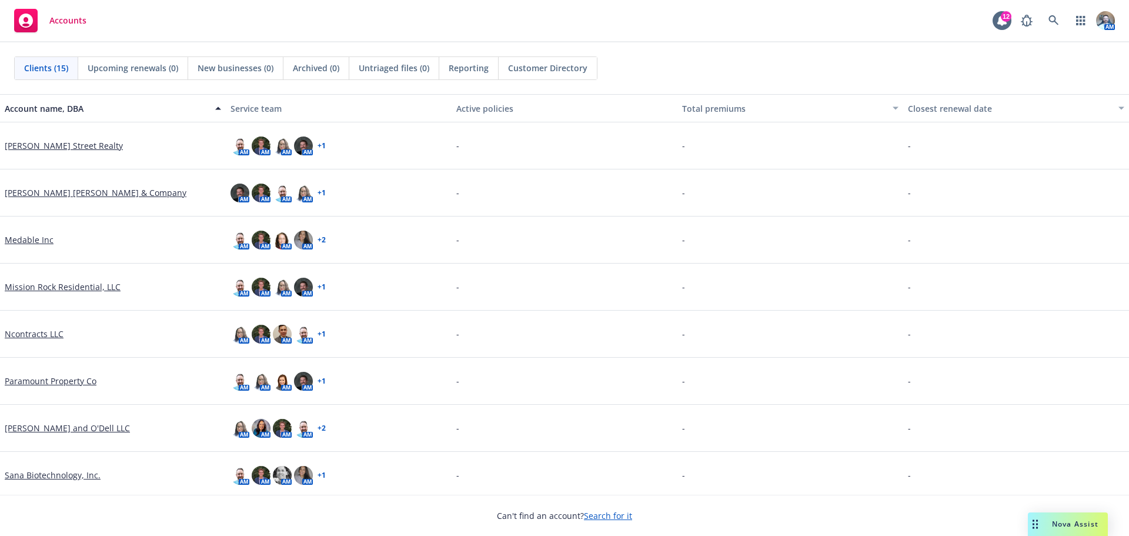
click at [81, 293] on div "Mission Rock Residential, LLC" at bounding box center [113, 286] width 226 height 47
click at [85, 286] on link "Mission Rock Residential, LLC" at bounding box center [63, 286] width 116 height 12
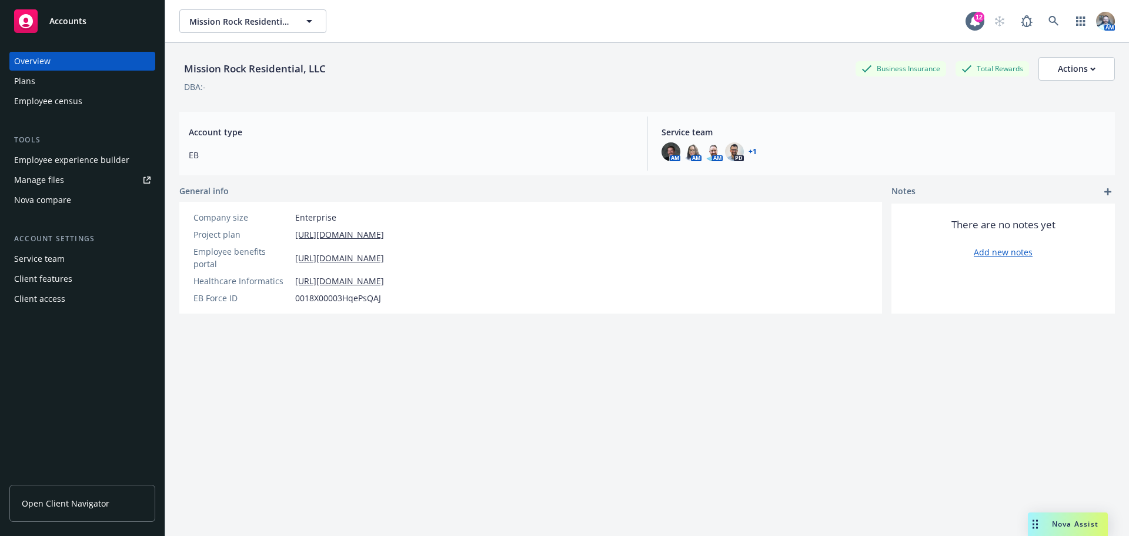
click at [23, 175] on div "Manage files" at bounding box center [39, 180] width 50 height 19
click at [41, 73] on div "Plans" at bounding box center [82, 81] width 136 height 19
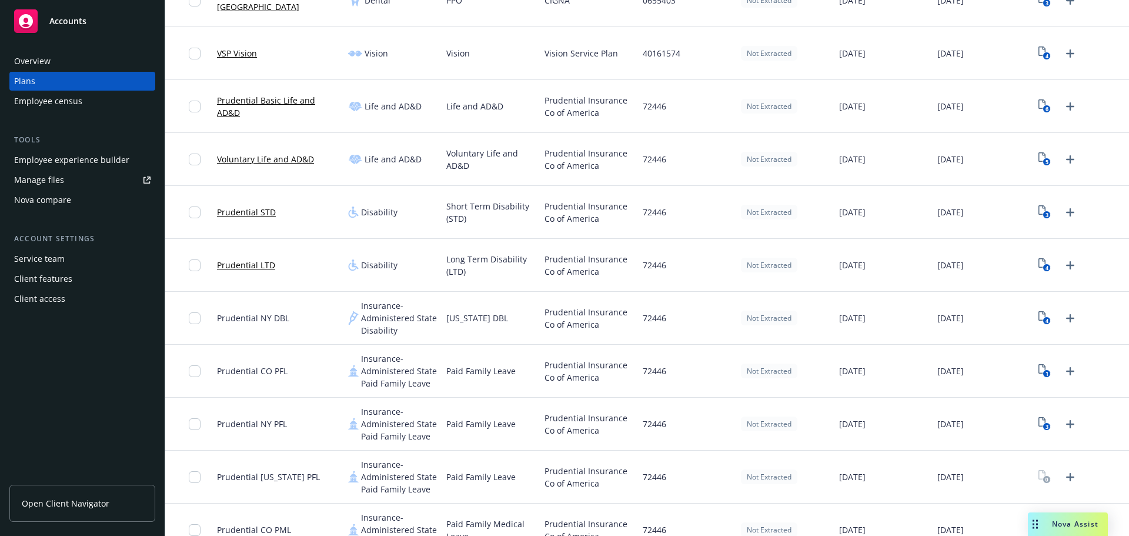
scroll to position [470, 0]
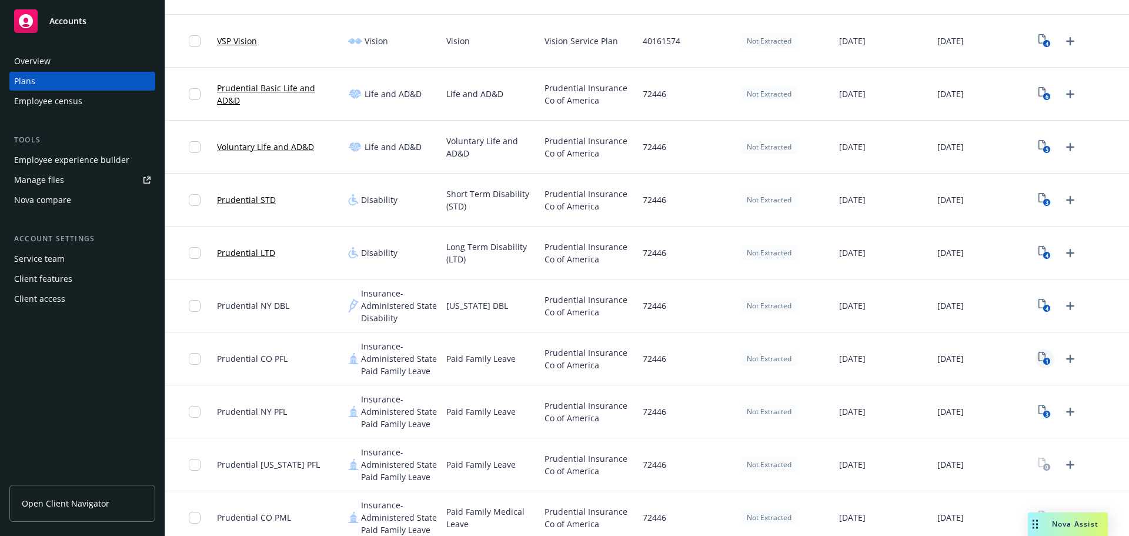
click at [1043, 359] on rect "View Plan Documents" at bounding box center [1047, 361] width 8 height 8
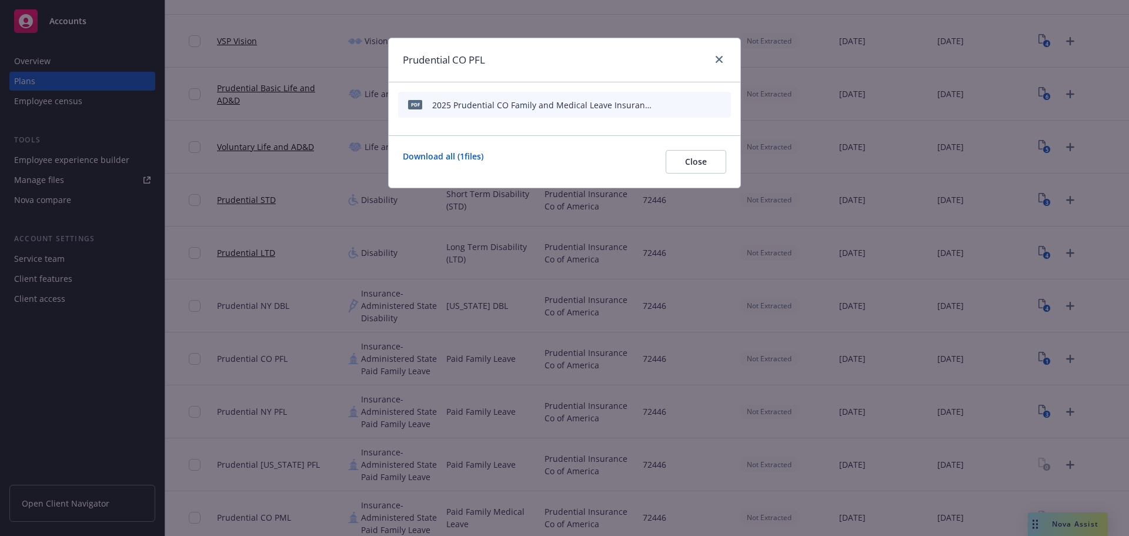
click at [700, 108] on icon "preview file" at bounding box center [701, 104] width 11 height 8
click at [719, 59] on icon "close" at bounding box center [719, 59] width 7 height 7
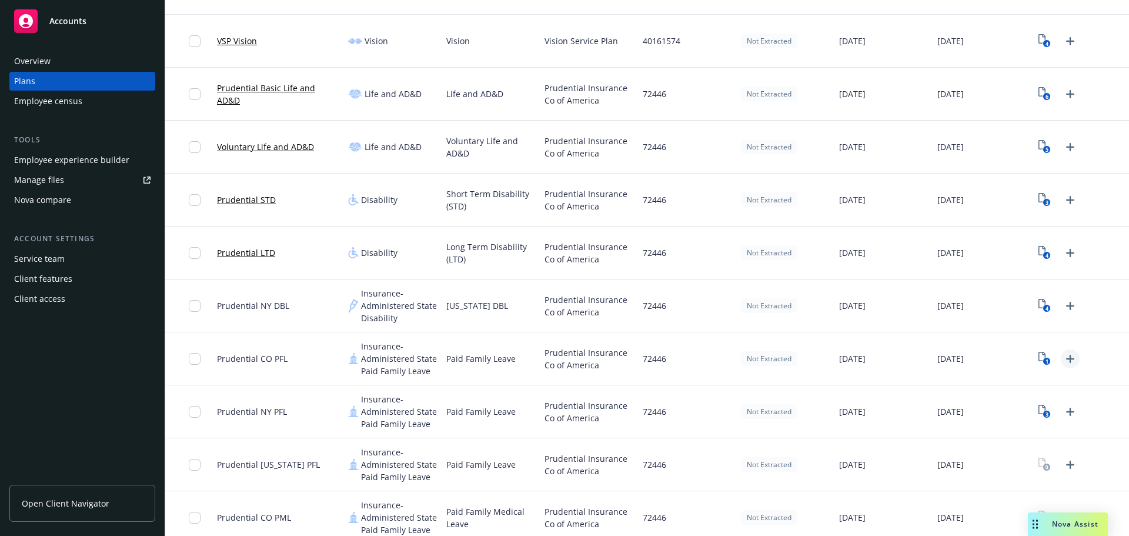
click at [1065, 362] on icon "Upload Plan Documents" at bounding box center [1070, 359] width 14 height 14
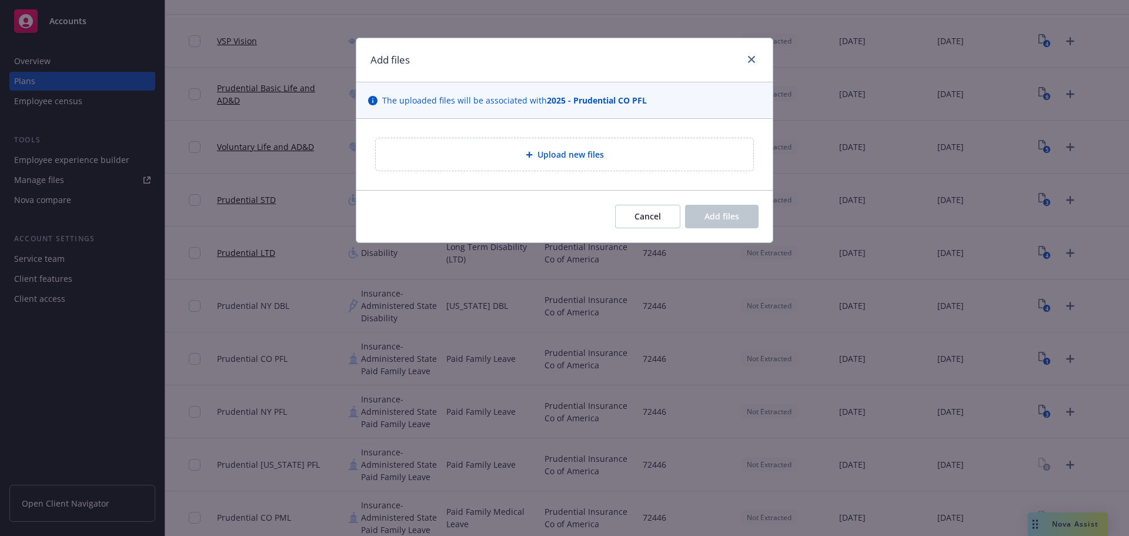
click at [591, 159] on span "Upload new files" at bounding box center [570, 154] width 66 height 12
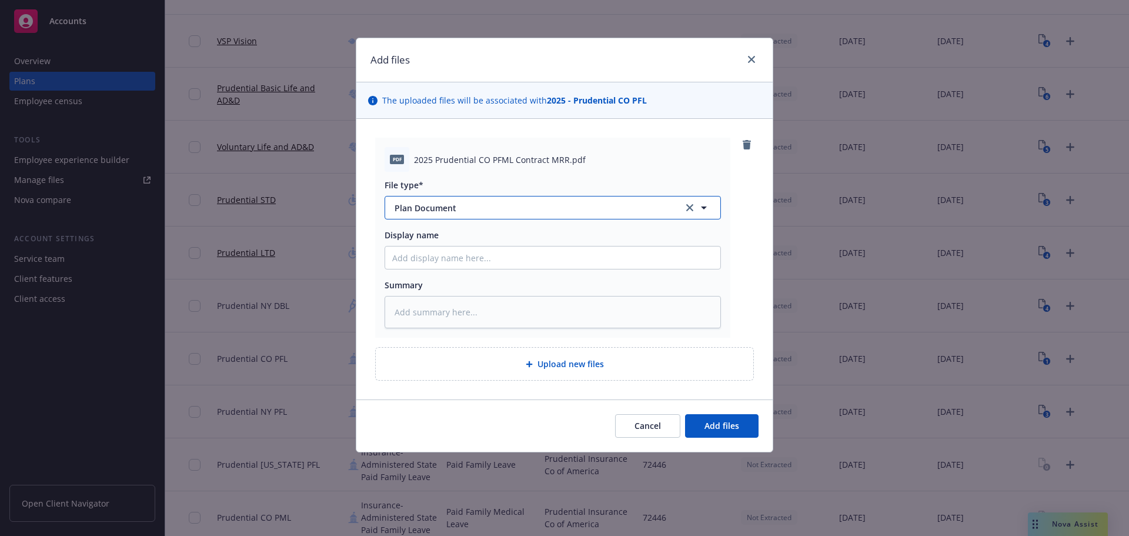
click at [476, 218] on button "Plan Document" at bounding box center [553, 208] width 336 height 24
click at [476, 218] on div at bounding box center [553, 208] width 336 height 24
click at [397, 241] on span "Plan Document" at bounding box center [428, 240] width 62 height 12
click at [403, 248] on input "Display name" at bounding box center [552, 257] width 335 height 22
drag, startPoint x: 415, startPoint y: 161, endPoint x: 567, endPoint y: 145, distance: 153.2
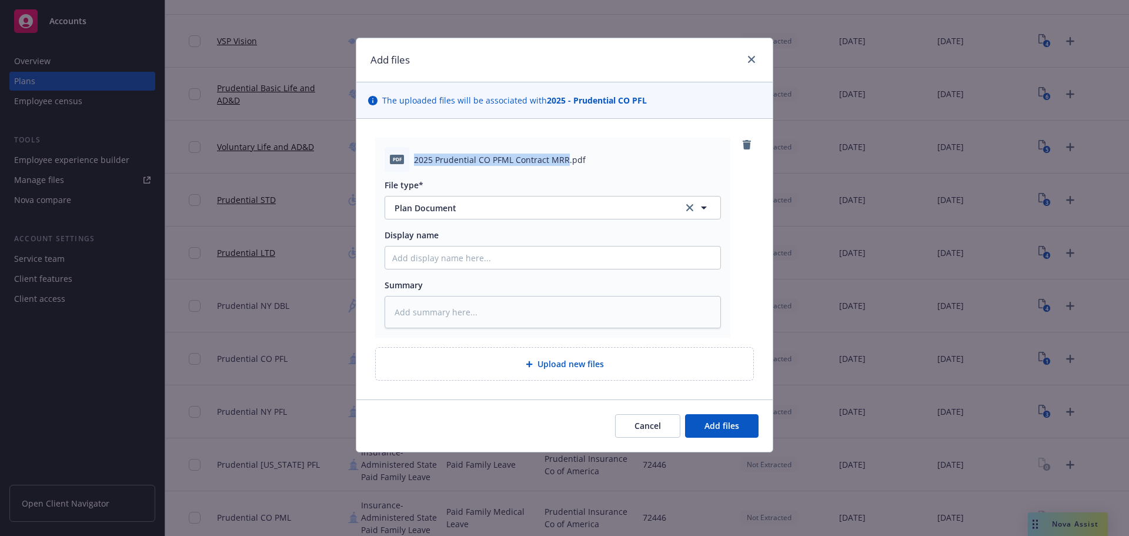
click at [567, 145] on div "pdf 2025 Prudential CO PFML Contract MRR.pdf File type* Plan Document Display n…" at bounding box center [552, 238] width 355 height 200
copy span "2025 Prudential CO PFML Contract MRR"
click at [418, 262] on input "Display name" at bounding box center [552, 257] width 335 height 22
paste input "2025 Prudential CO PFML Contract MRR"
type textarea "x"
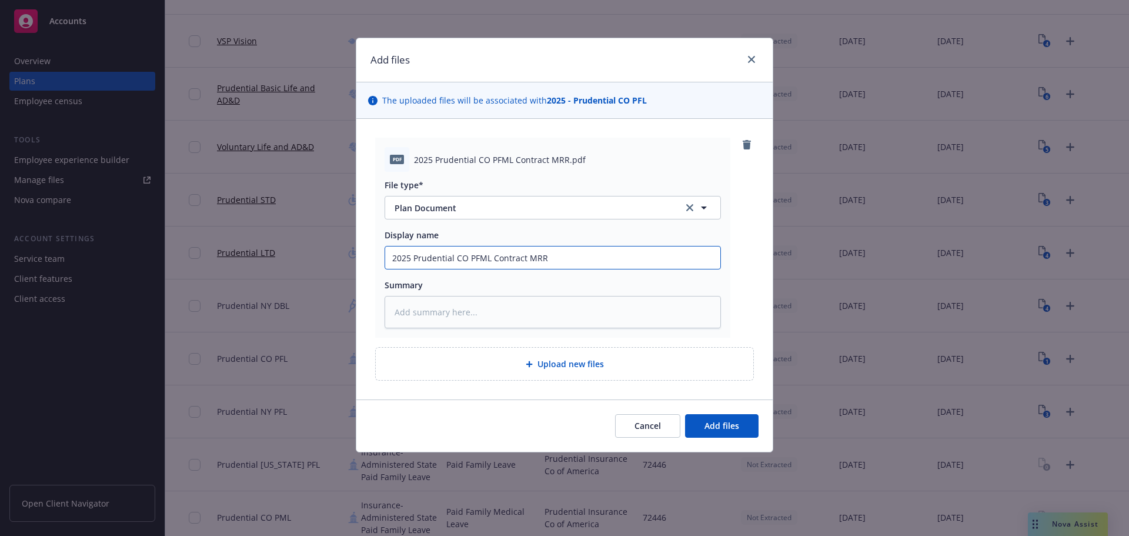
type input "2025 Prudential CO PFML Contract MRR"
click at [492, 317] on textarea at bounding box center [553, 312] width 336 height 32
click at [733, 420] on span "Add files" at bounding box center [721, 425] width 35 height 11
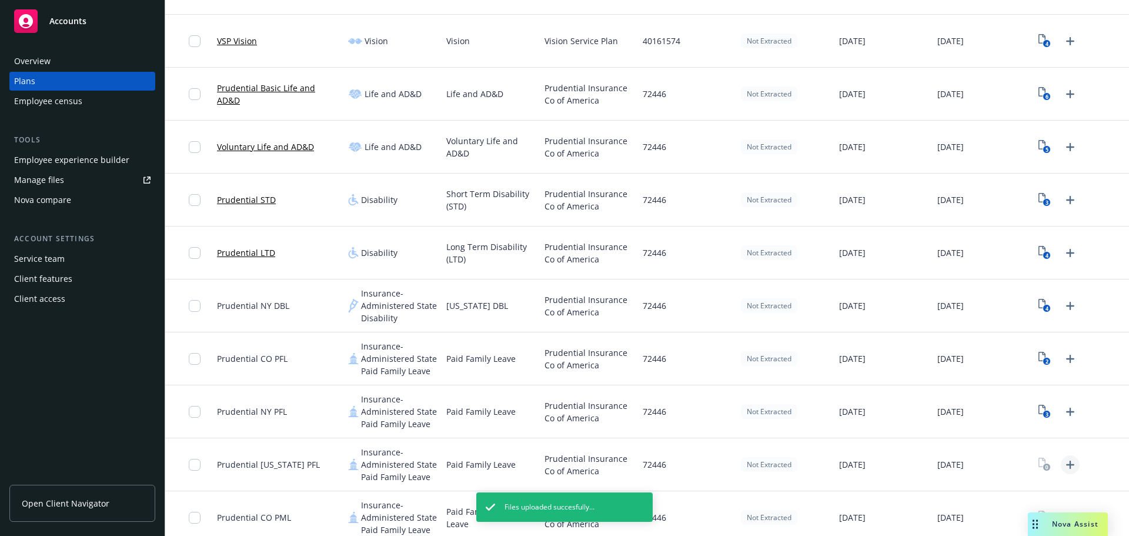
click at [1063, 460] on icon "Upload Plan Documents" at bounding box center [1070, 464] width 14 height 14
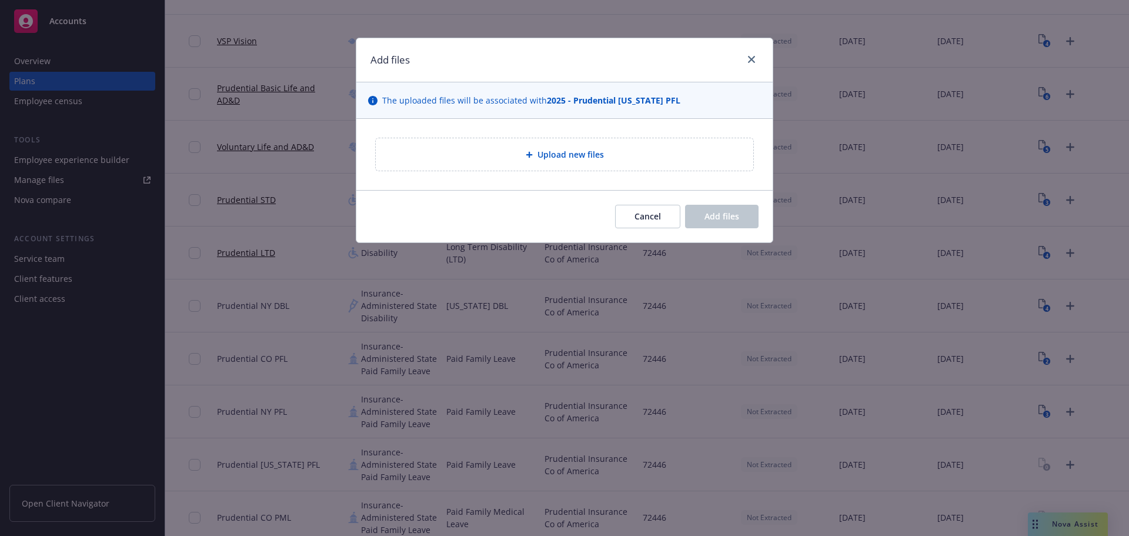
click at [563, 152] on span "Upload new files" at bounding box center [570, 154] width 66 height 12
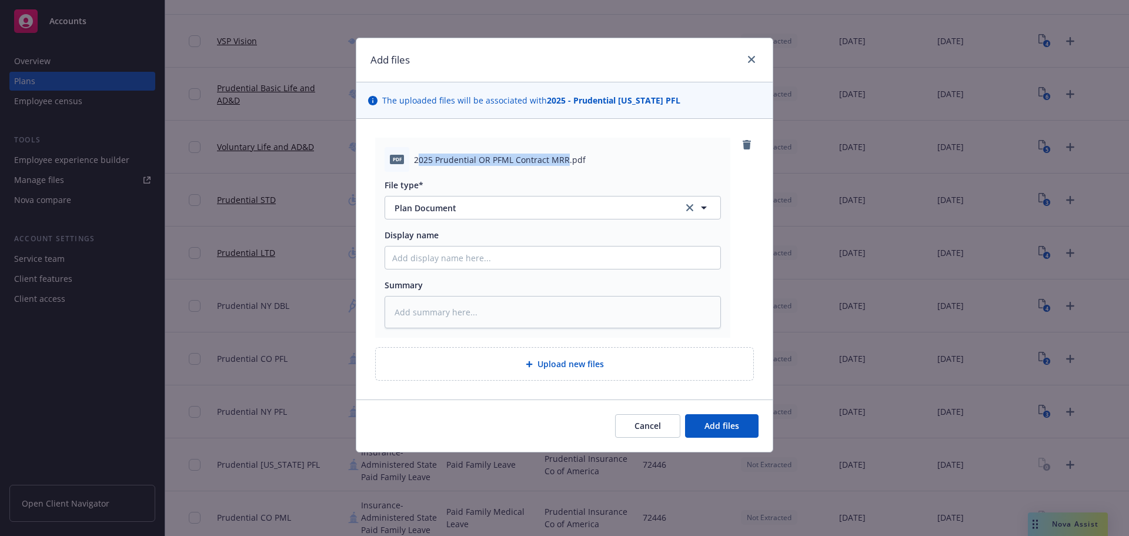
drag, startPoint x: 417, startPoint y: 159, endPoint x: 567, endPoint y: 154, distance: 149.4
click at [567, 154] on span "2025 Prudential OR PFML Contract MRR.pdf" at bounding box center [500, 159] width 172 height 12
click at [439, 157] on span "2025 Prudential OR PFML Contract MRR.pdf" at bounding box center [500, 159] width 172 height 12
drag, startPoint x: 413, startPoint y: 157, endPoint x: 567, endPoint y: 164, distance: 153.6
click at [567, 164] on div "pdf 2025 Prudential OR PFML Contract MRR.pdf" at bounding box center [553, 159] width 336 height 25
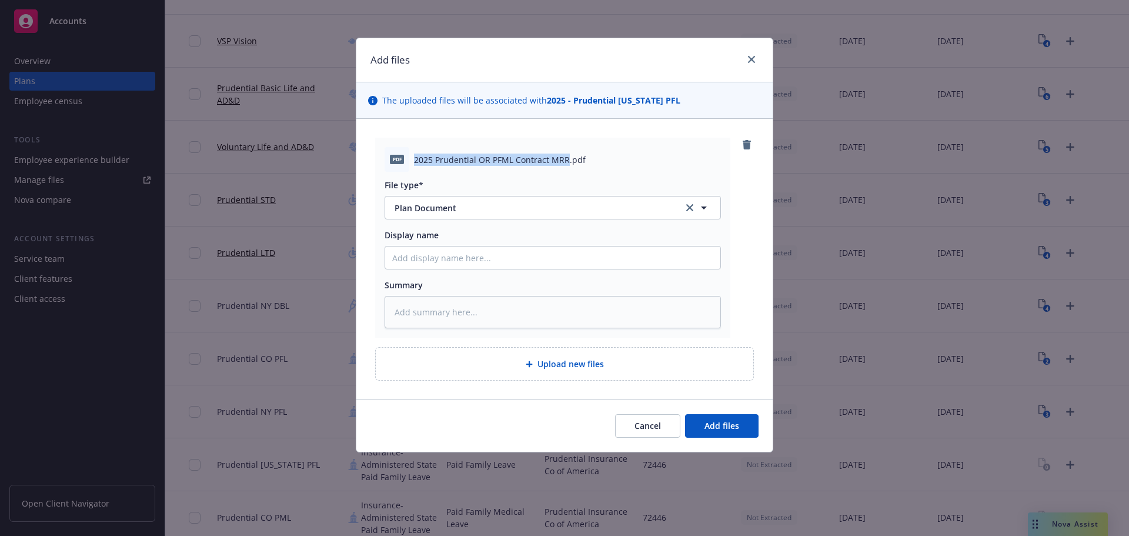
copy span "2025 Prudential OR PFML Contract MRR"
click at [420, 257] on input "Display name" at bounding box center [552, 257] width 335 height 22
paste input "2025 Prudential OR PFML Contract MRR"
type textarea "x"
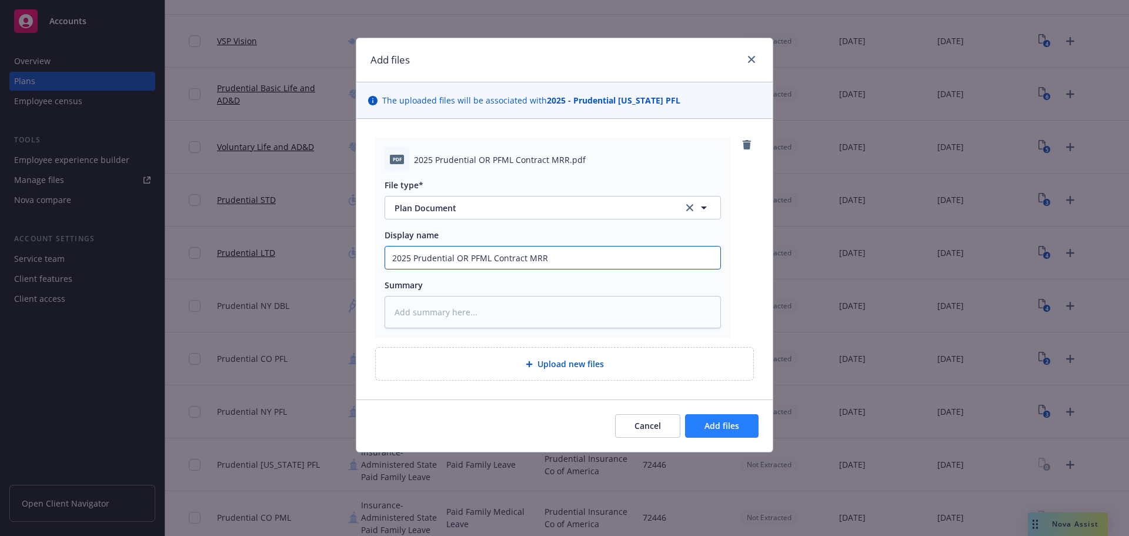
type input "2025 Prudential OR PFML Contract MRR"
click at [719, 426] on span "Add files" at bounding box center [721, 425] width 35 height 11
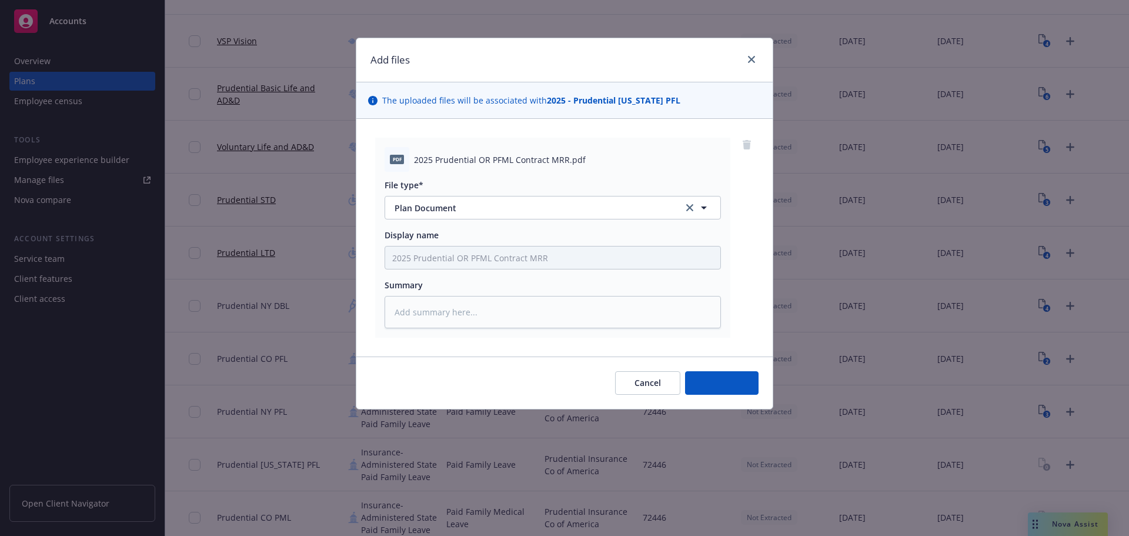
type textarea "x"
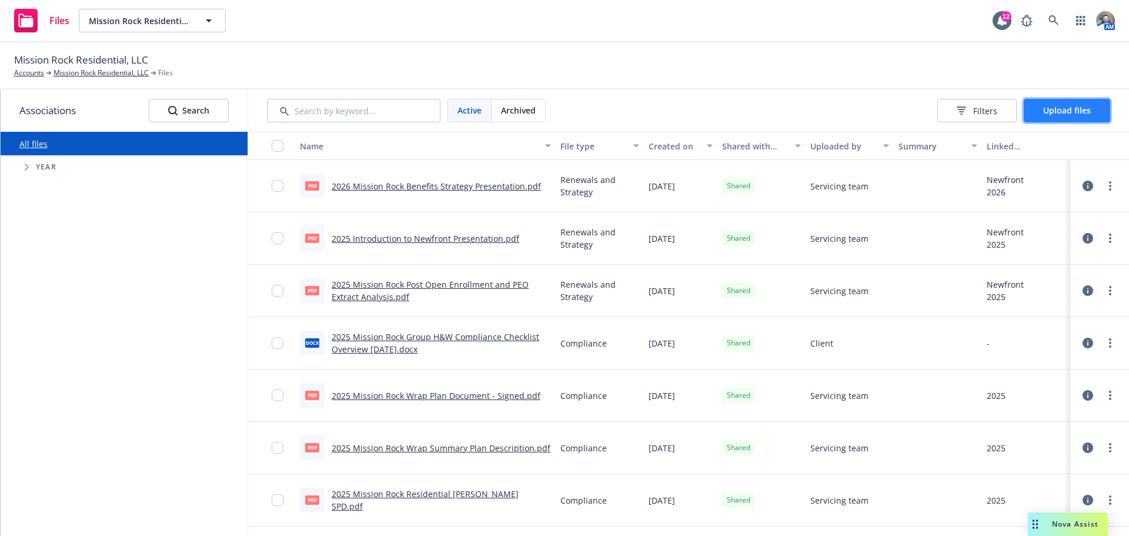
click at [1068, 108] on span "Upload files" at bounding box center [1067, 110] width 48 height 11
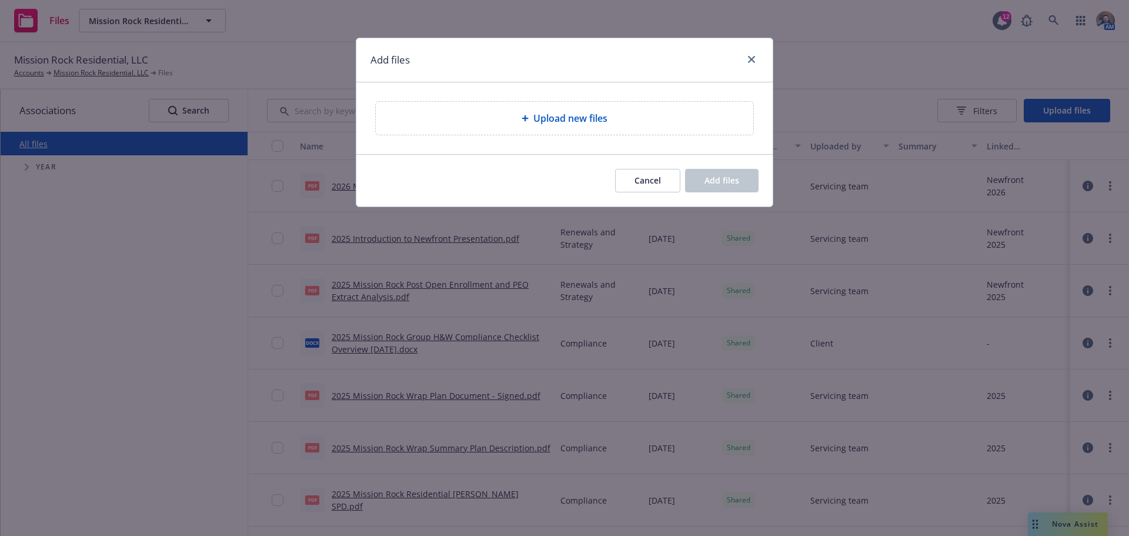
click at [635, 128] on div "Upload new files" at bounding box center [564, 118] width 377 height 33
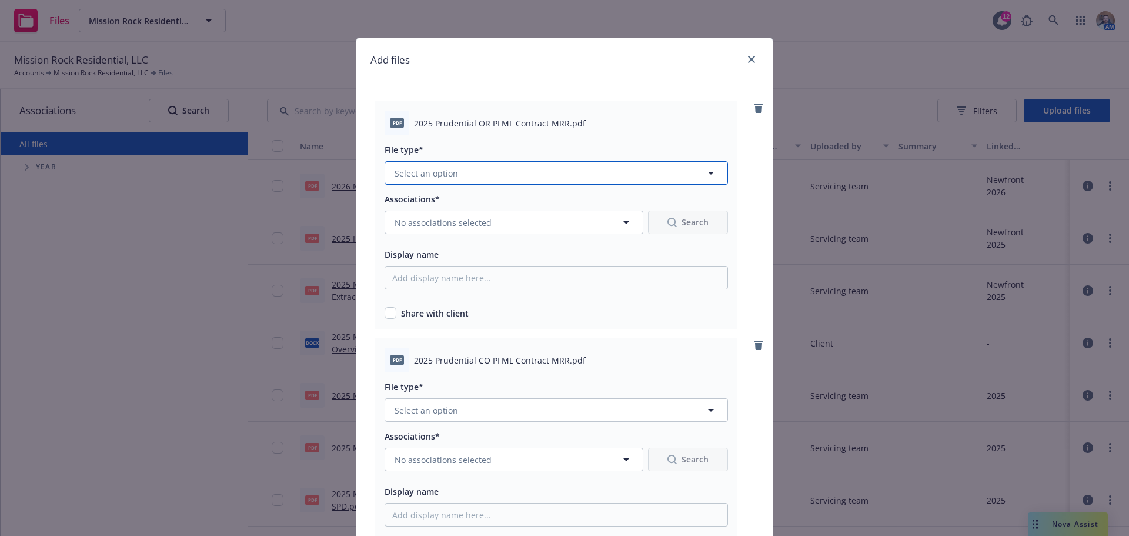
click at [413, 167] on span "Select an option" at bounding box center [427, 173] width 64 height 12
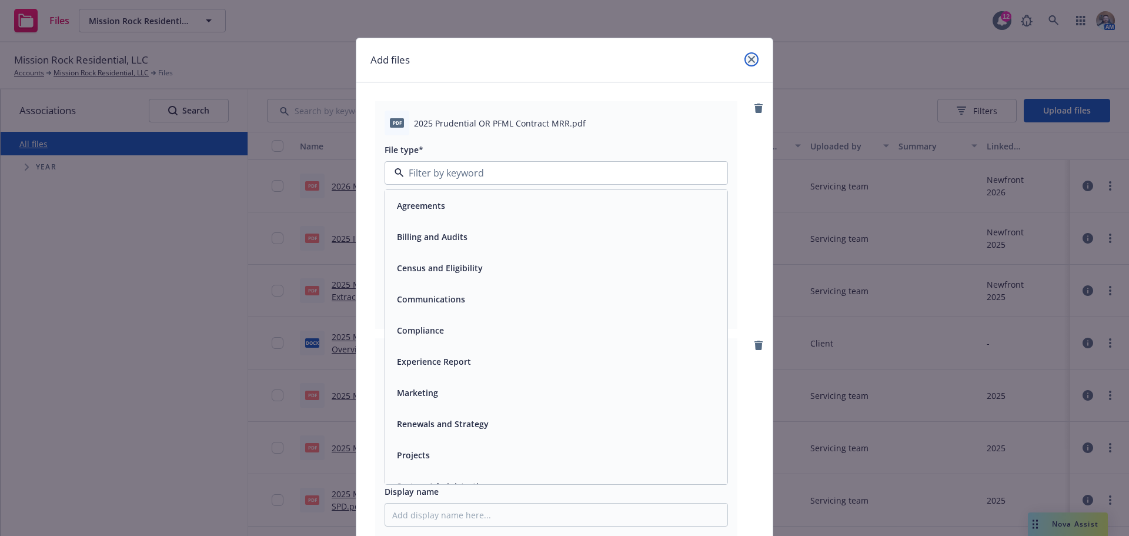
click at [748, 58] on icon "close" at bounding box center [751, 59] width 7 height 7
